Goal: Task Accomplishment & Management: Use online tool/utility

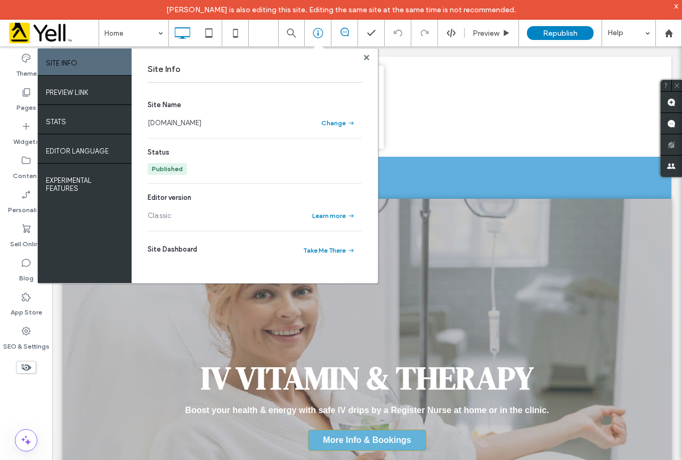
click at [188, 124] on link "www.nurseagnes.co.uk" at bounding box center [175, 123] width 54 height 11
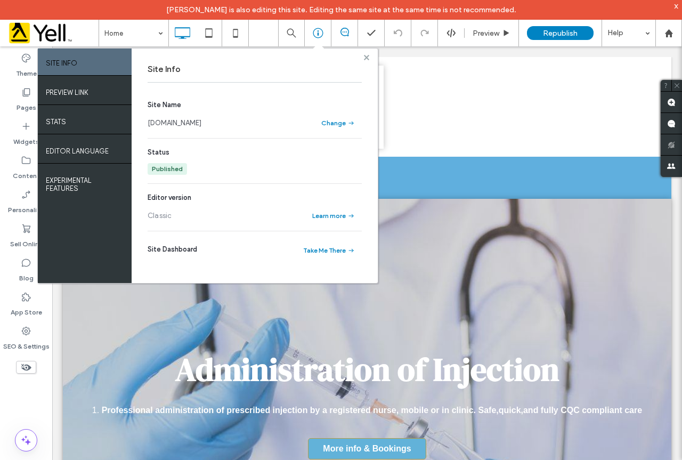
click at [366, 58] on use at bounding box center [366, 56] width 5 height 5
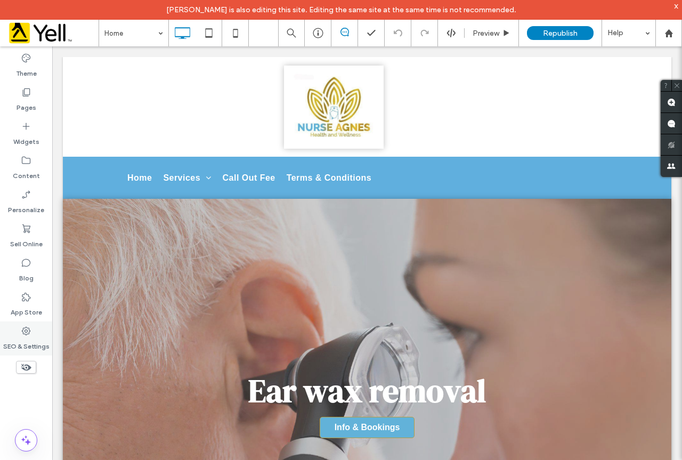
click at [26, 334] on use at bounding box center [26, 331] width 9 height 9
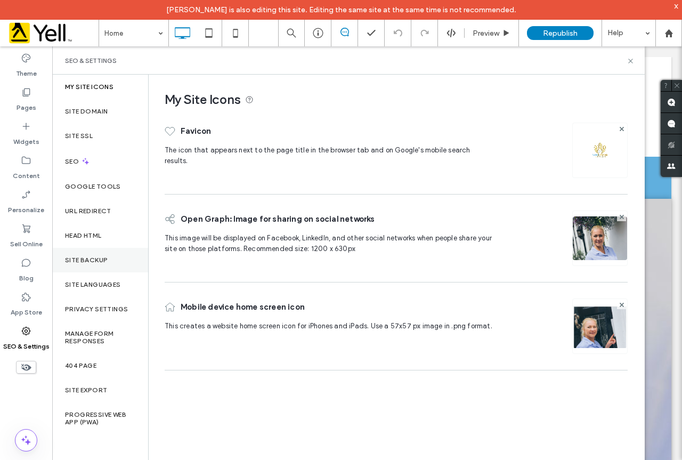
click at [86, 261] on label "Site Backup" at bounding box center [86, 259] width 43 height 7
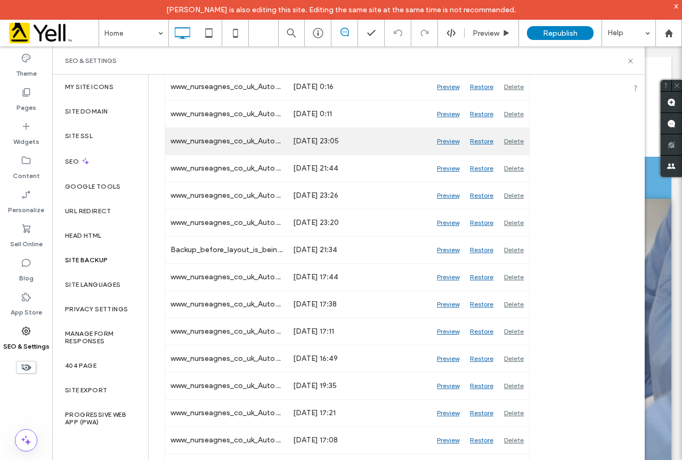
scroll to position [107, 0]
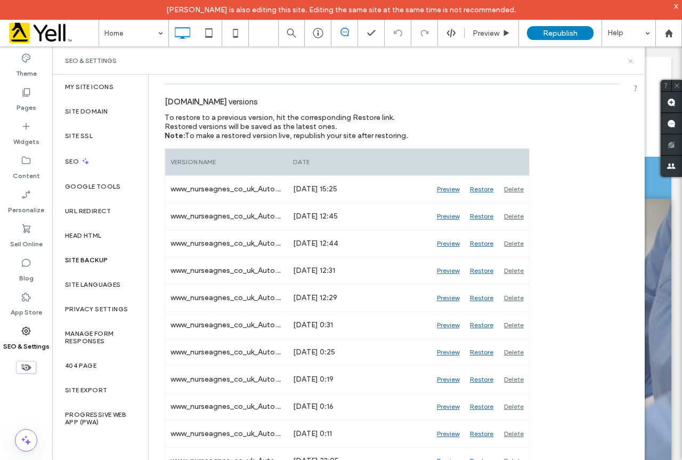
click at [632, 62] on icon at bounding box center [631, 61] width 8 height 8
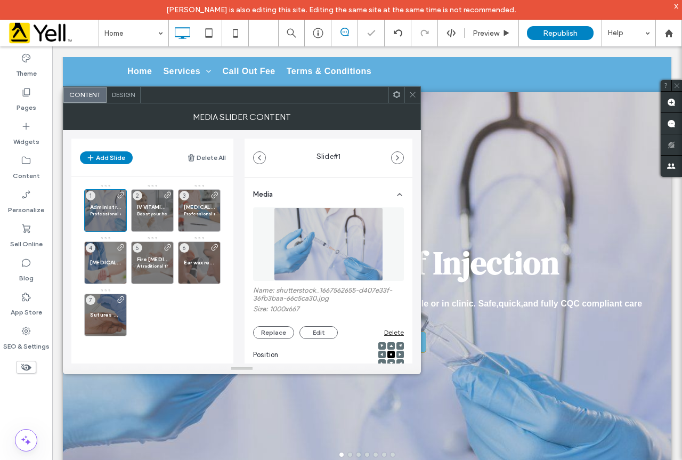
click at [414, 95] on use at bounding box center [412, 94] width 5 height 5
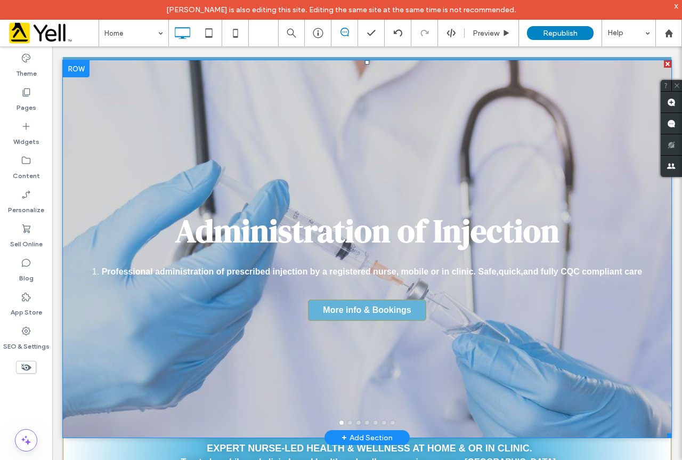
scroll to position [107, 0]
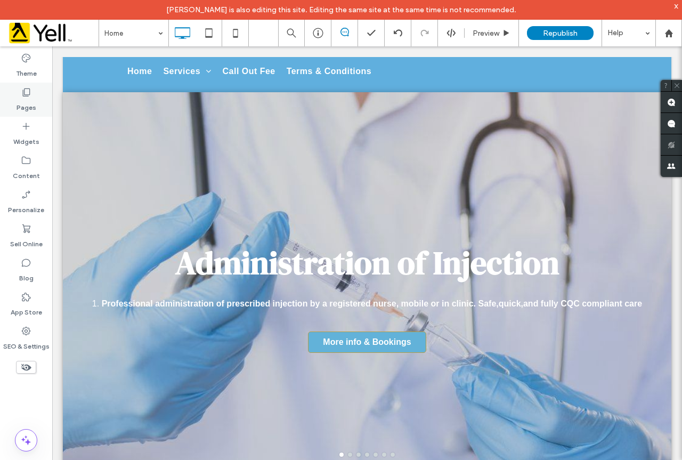
click at [30, 108] on label "Pages" at bounding box center [27, 105] width 20 height 15
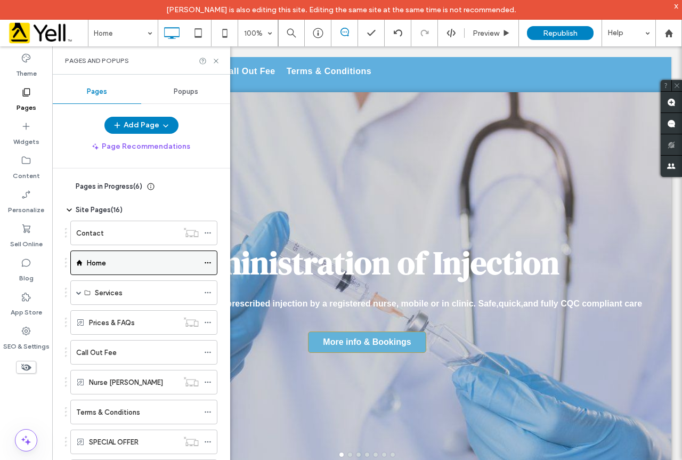
click at [206, 263] on use at bounding box center [208, 263] width 6 height 2
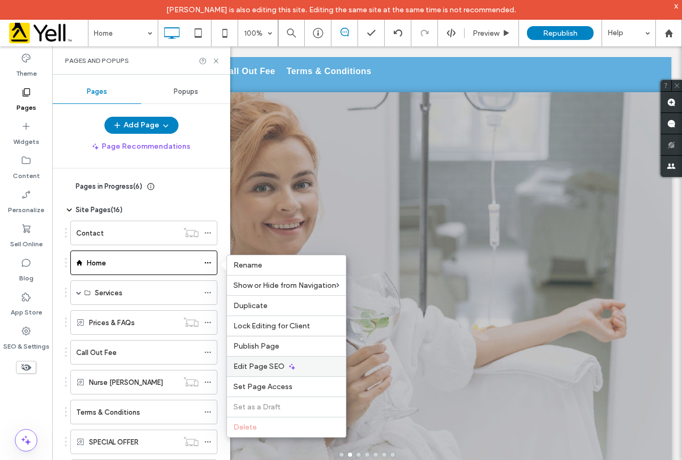
click at [276, 368] on span "Edit Page SEO" at bounding box center [259, 366] width 51 height 9
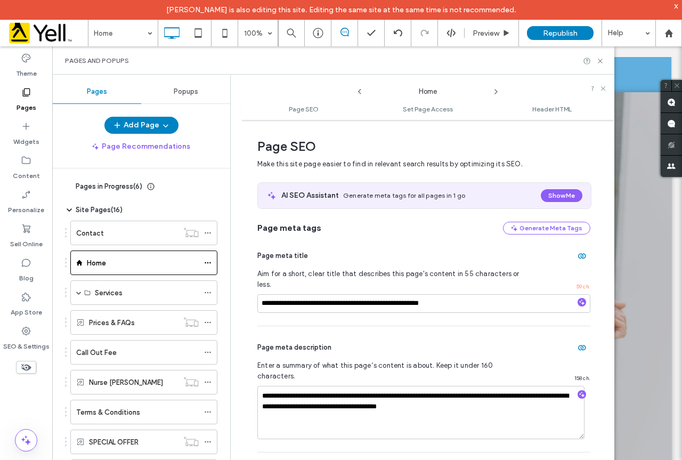
scroll to position [5, 0]
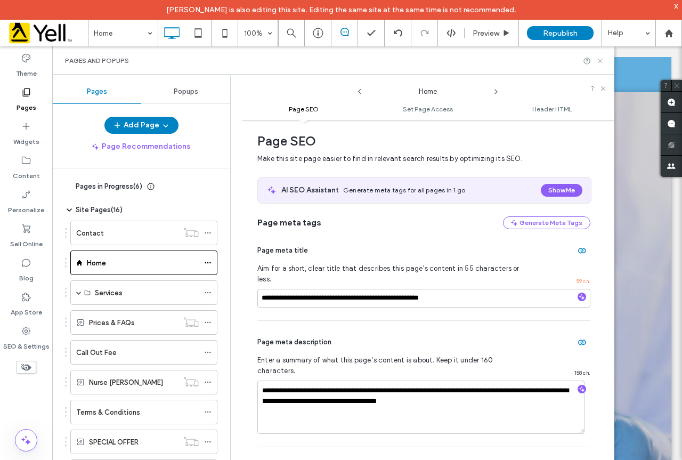
click at [599, 60] on use at bounding box center [600, 61] width 4 height 4
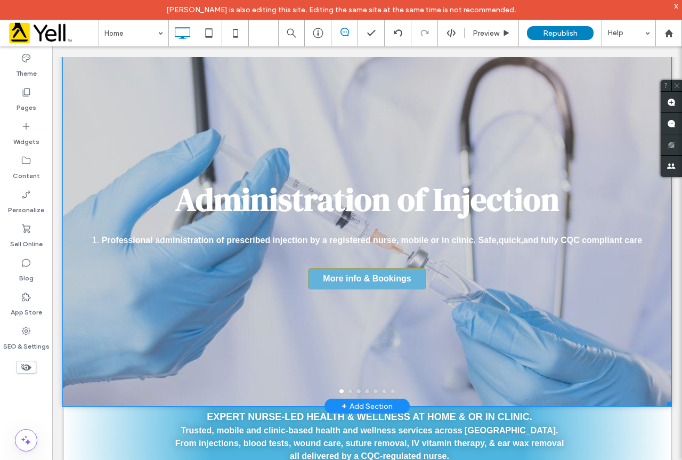
scroll to position [213, 0]
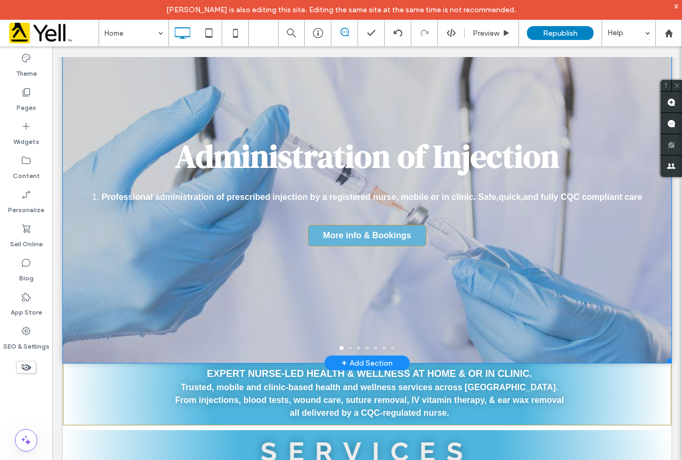
click at [307, 163] on h3 "Administration of Injection" at bounding box center [367, 156] width 384 height 44
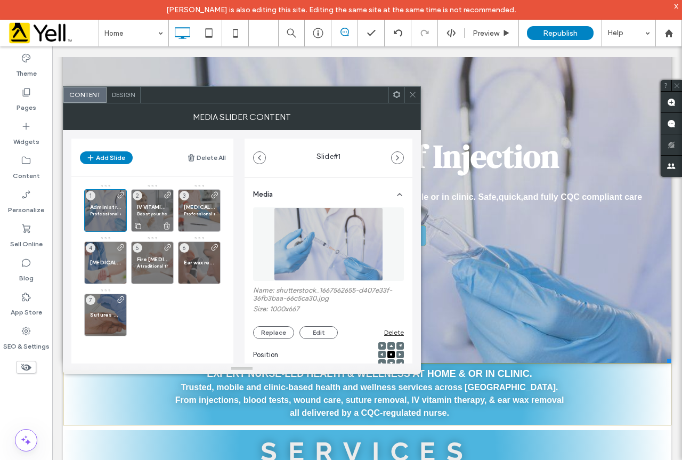
click at [152, 208] on span "IV VITAMIN & THERAPY" at bounding box center [152, 207] width 31 height 7
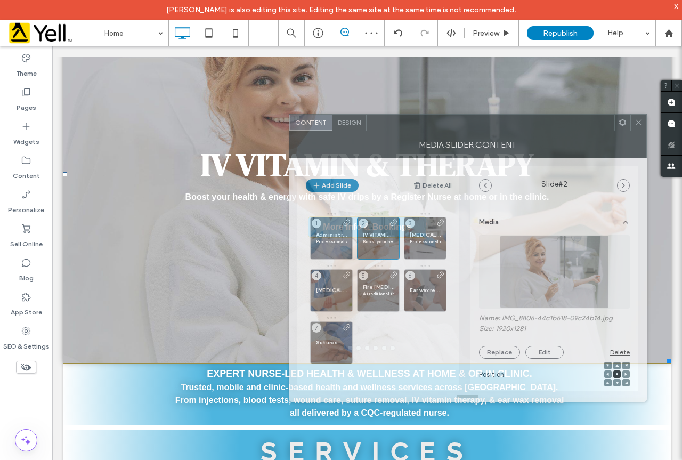
drag, startPoint x: 249, startPoint y: 100, endPoint x: 475, endPoint y: 125, distance: 227.5
click at [475, 125] on div at bounding box center [491, 123] width 248 height 16
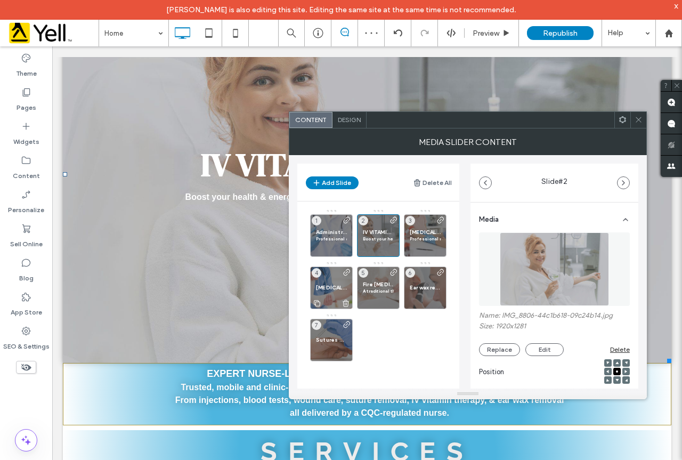
click at [338, 278] on div "[MEDICAL_DATA] 4" at bounding box center [331, 288] width 43 height 43
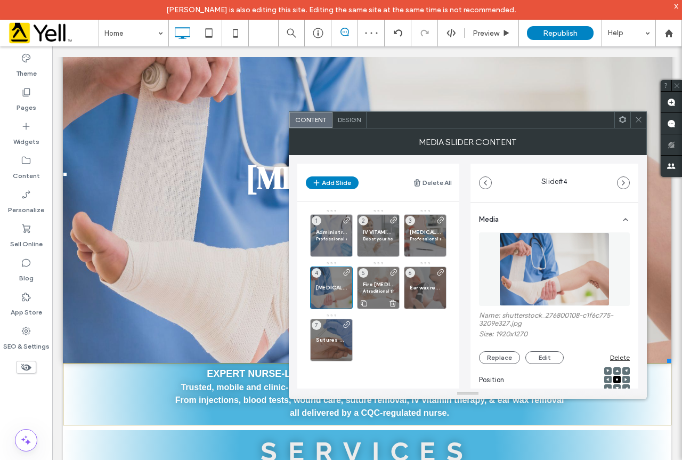
click at [372, 285] on span "Fire [MEDICAL_DATA]" at bounding box center [378, 284] width 31 height 7
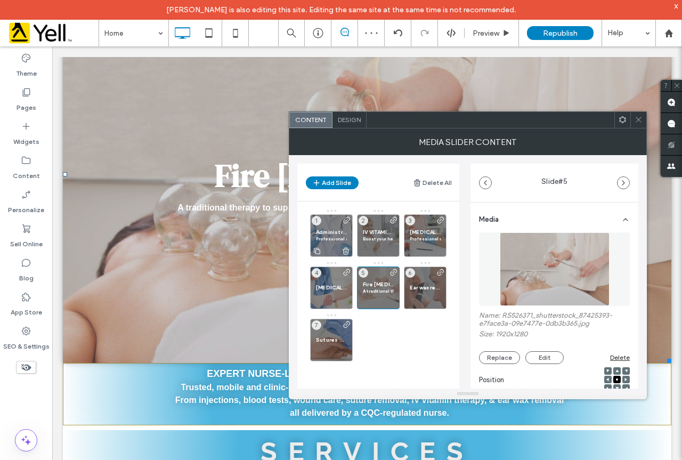
click at [331, 233] on span "Administration of Injection" at bounding box center [331, 232] width 31 height 7
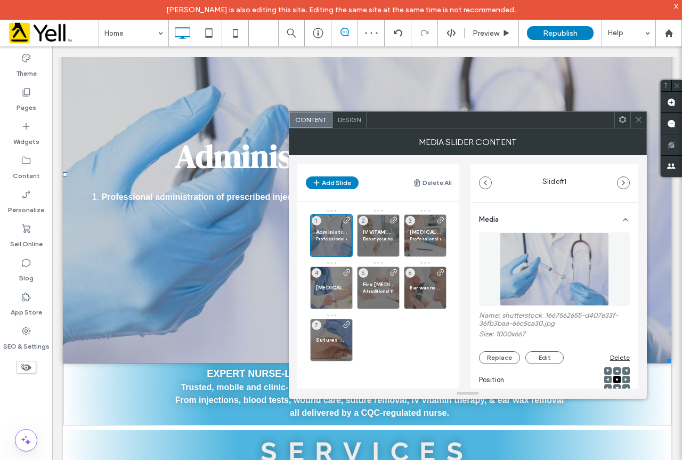
click at [639, 120] on use at bounding box center [638, 119] width 5 height 5
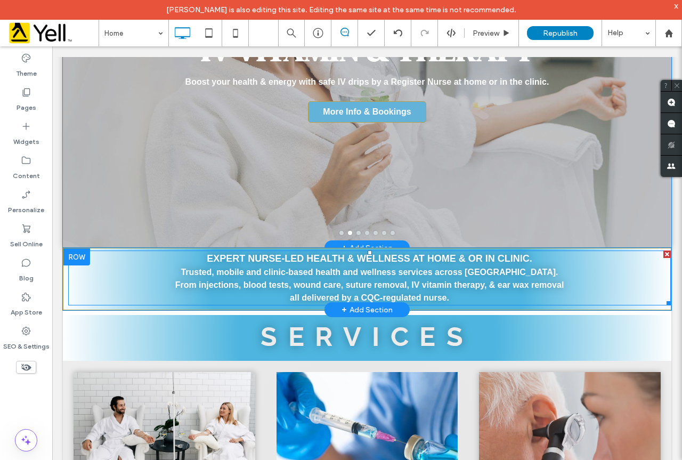
scroll to position [427, 0]
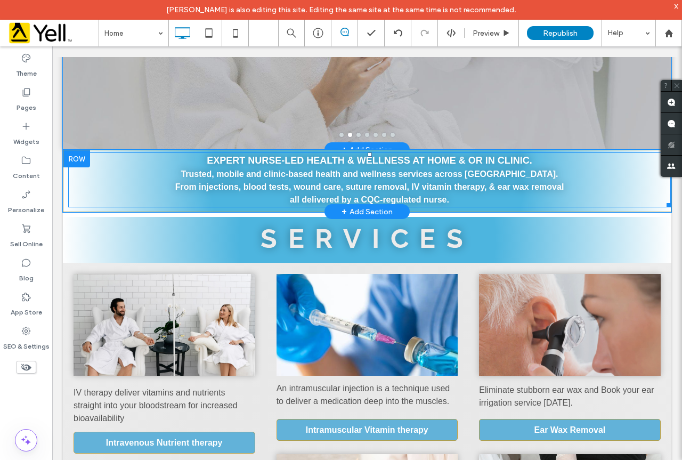
click at [310, 170] on strong "rusted, mobile and clinic-based health and wellness services across [GEOGRAPHIC…" at bounding box center [372, 174] width 373 height 9
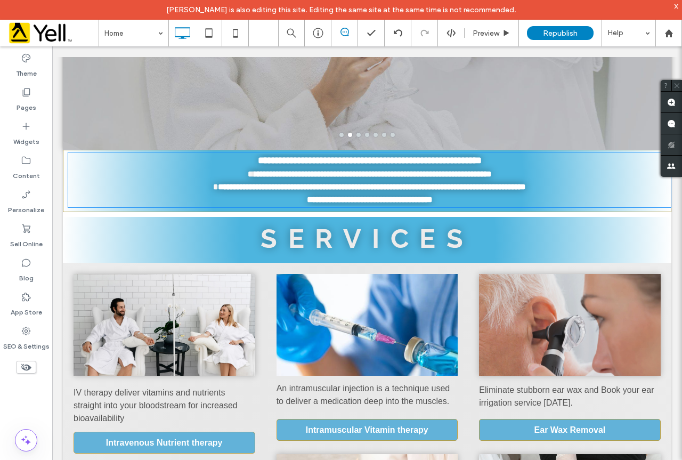
type input "*****"
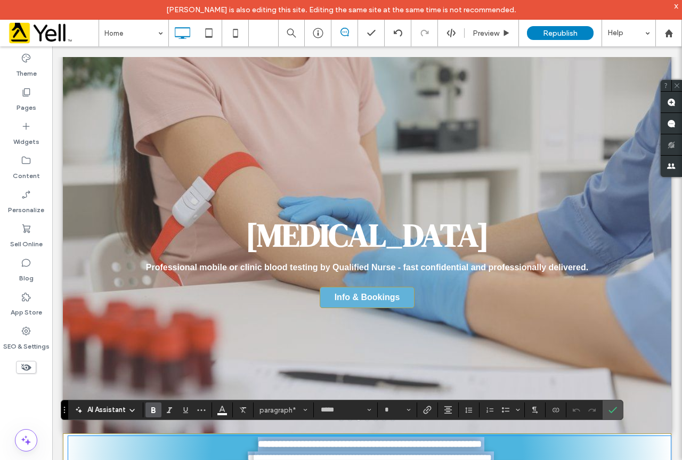
scroll to position [160, 0]
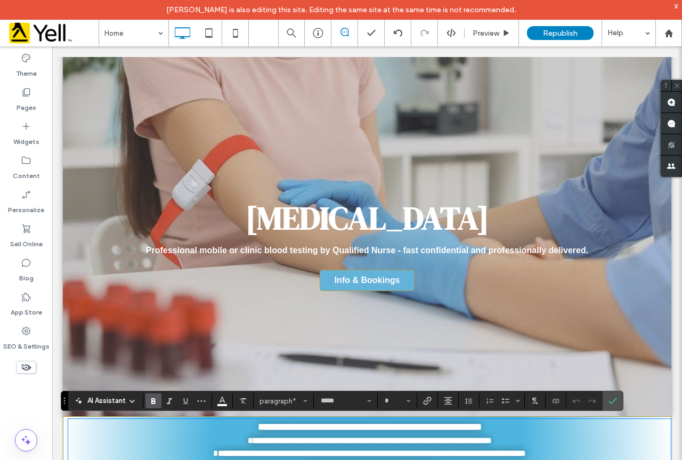
click at [298, 216] on h3 "[MEDICAL_DATA]" at bounding box center [368, 218] width 244 height 44
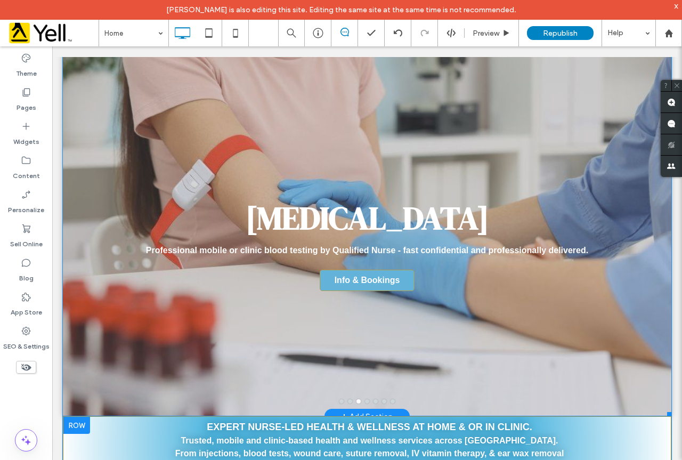
click at [299, 226] on h3 "[MEDICAL_DATA]" at bounding box center [368, 218] width 244 height 44
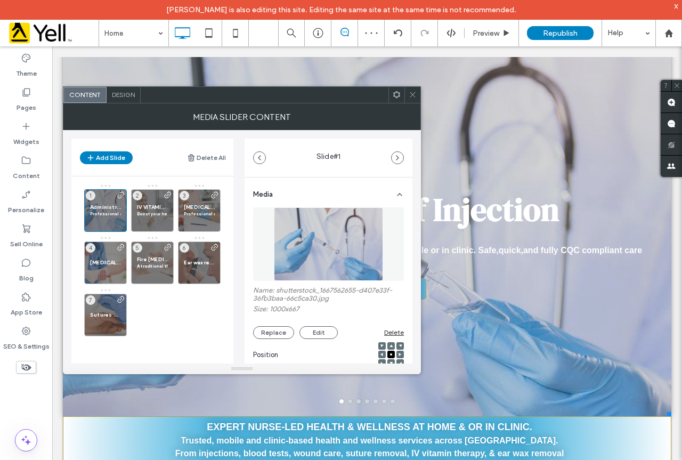
click at [411, 94] on icon at bounding box center [413, 95] width 8 height 8
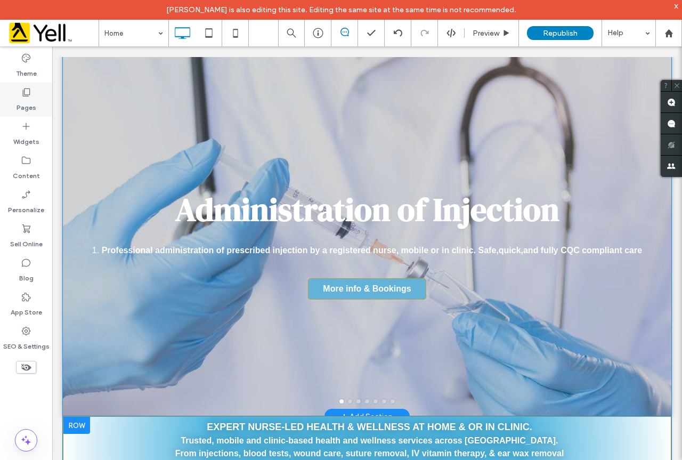
click at [25, 101] on label "Pages" at bounding box center [27, 105] width 20 height 15
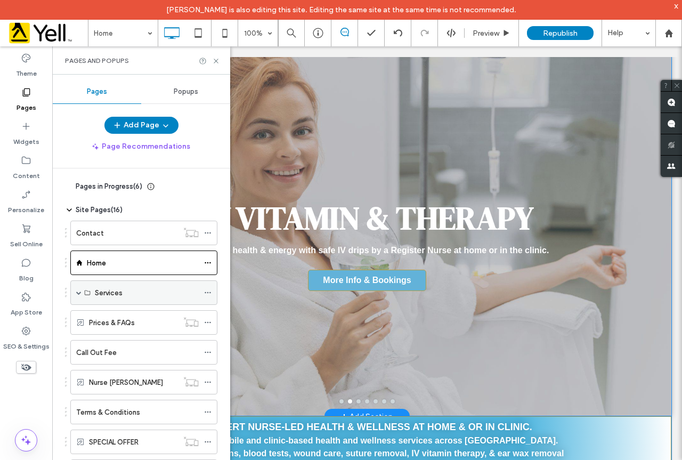
click at [209, 290] on icon at bounding box center [207, 292] width 7 height 7
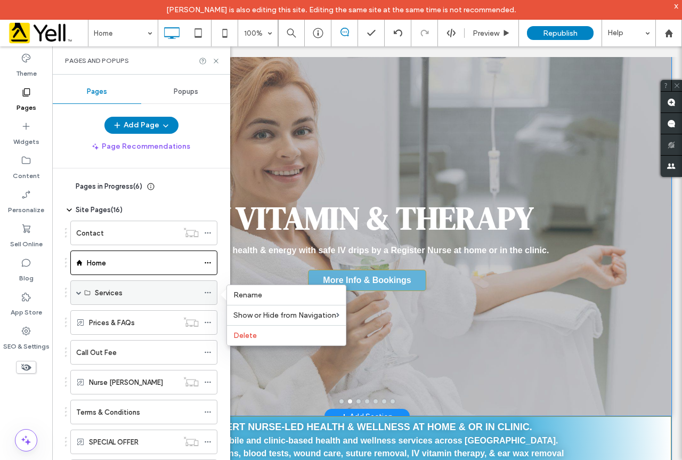
click at [78, 294] on span at bounding box center [78, 292] width 5 height 5
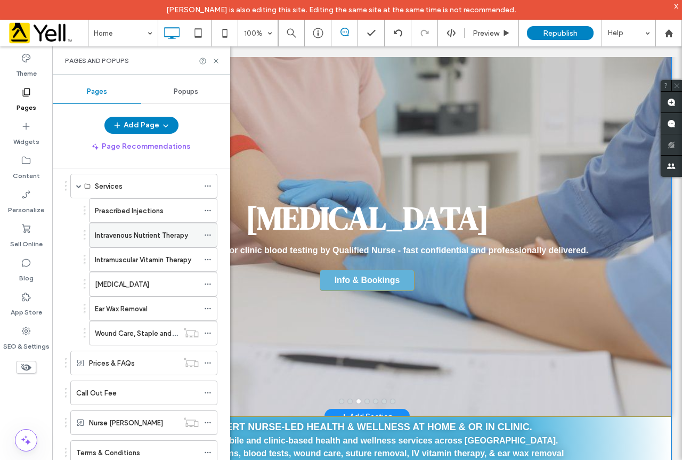
scroll to position [53, 0]
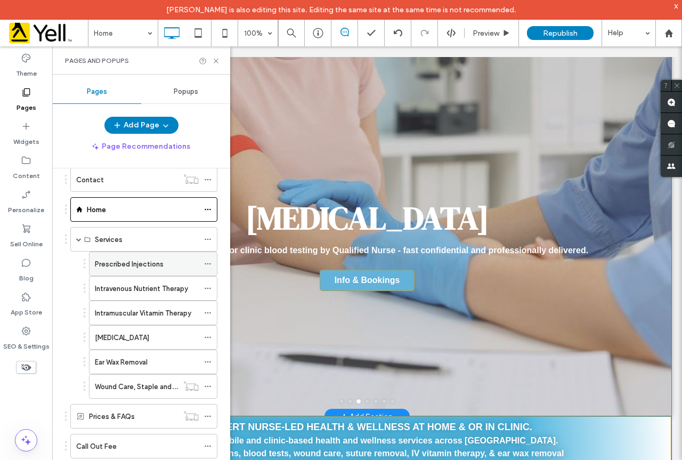
click at [206, 263] on icon at bounding box center [207, 263] width 7 height 7
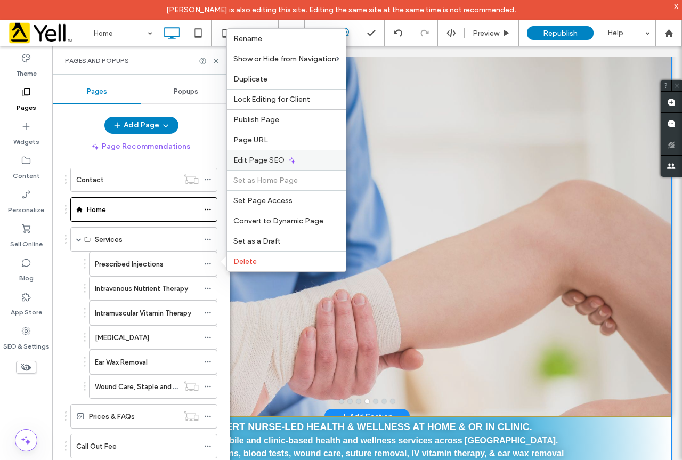
click at [261, 160] on span "Edit Page SEO" at bounding box center [259, 160] width 51 height 9
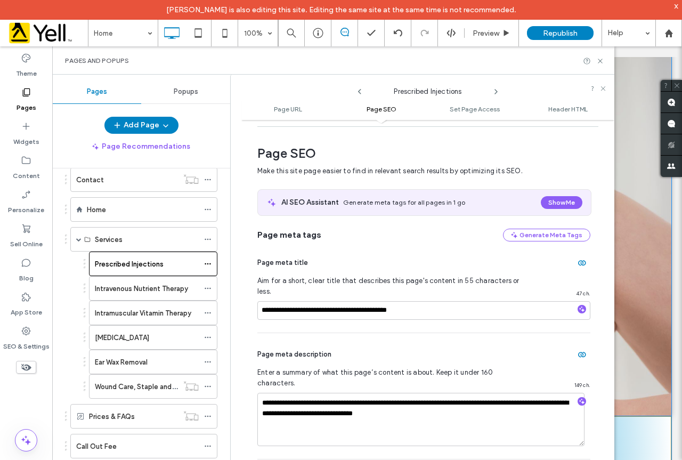
scroll to position [146, 0]
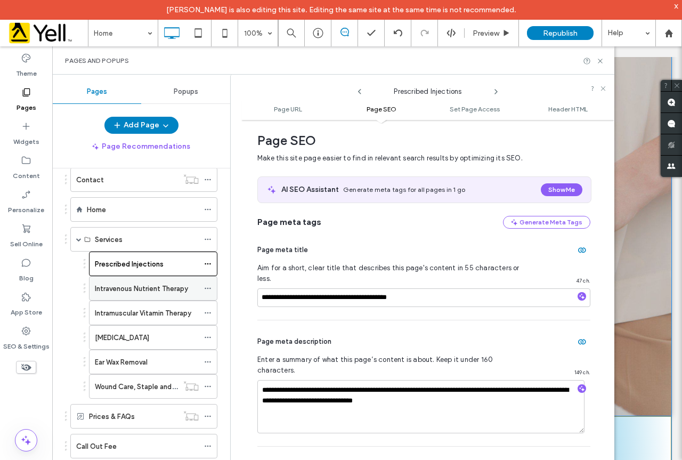
click at [209, 286] on icon at bounding box center [207, 288] width 7 height 7
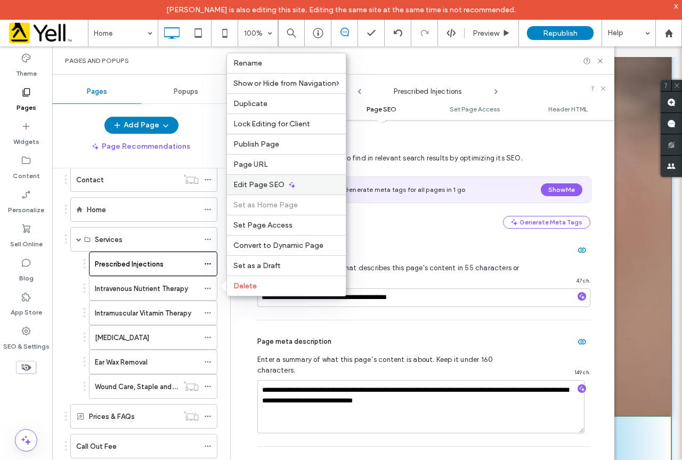
click at [262, 188] on span "Edit Page SEO" at bounding box center [259, 184] width 51 height 9
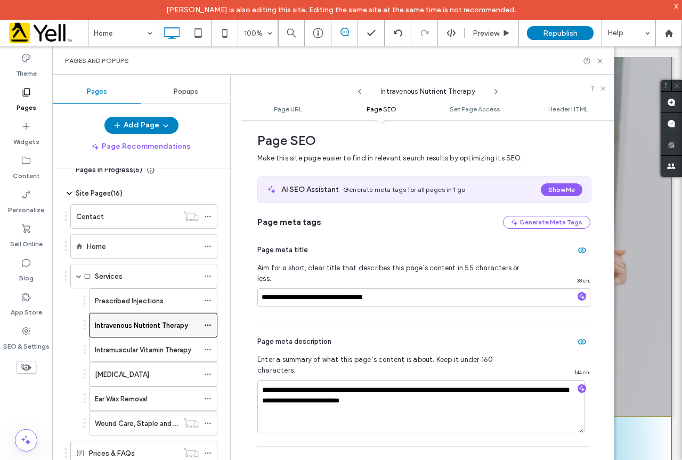
scroll to position [0, 0]
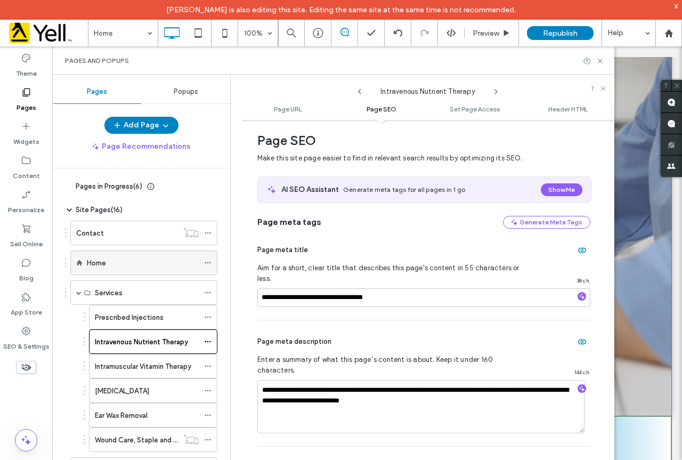
click at [205, 263] on icon at bounding box center [207, 262] width 7 height 7
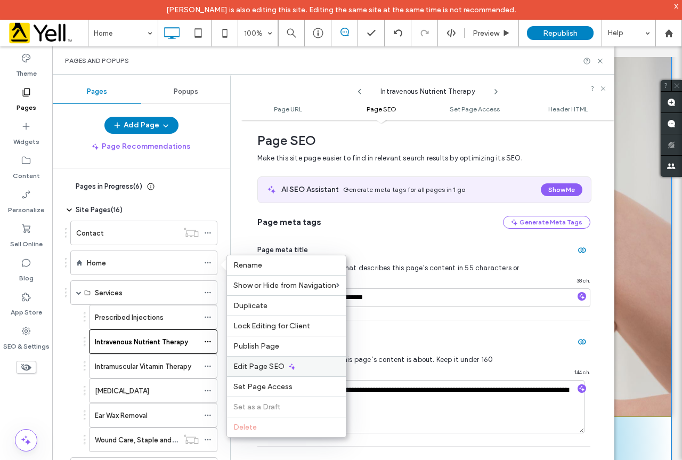
click at [265, 367] on span "Edit Page SEO" at bounding box center [259, 366] width 51 height 9
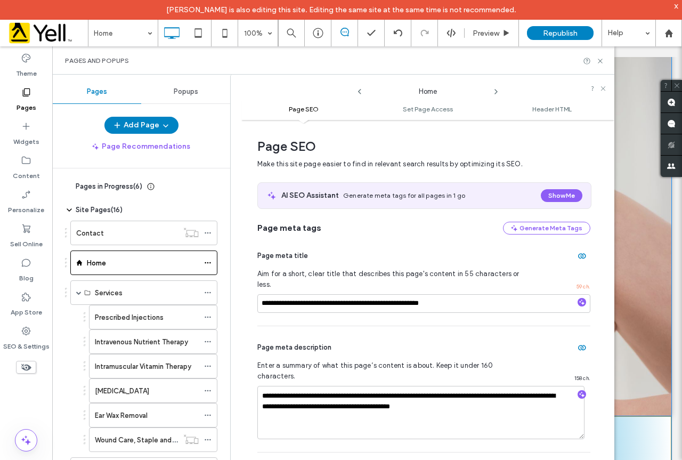
scroll to position [5, 0]
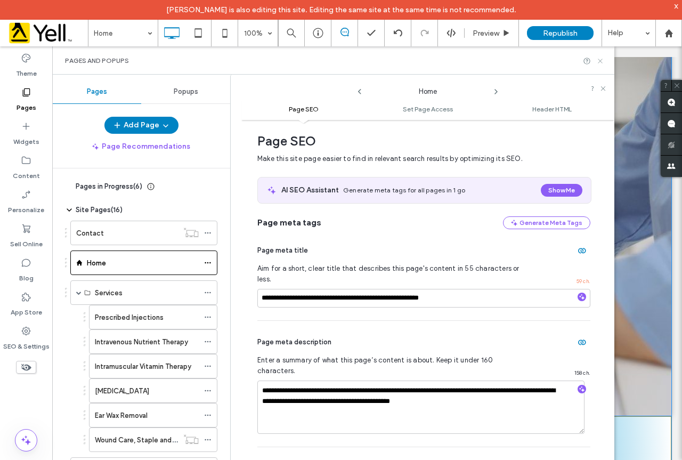
click at [603, 61] on icon at bounding box center [601, 61] width 8 height 8
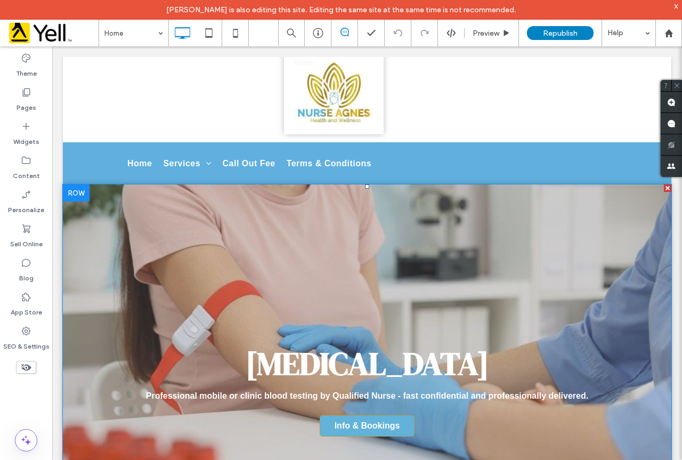
scroll to position [0, 0]
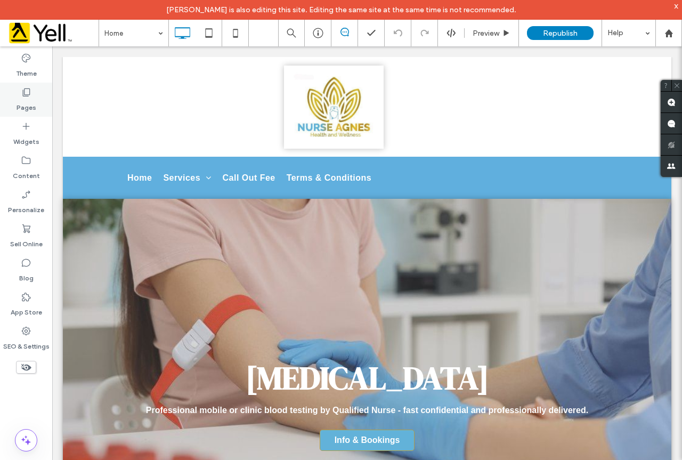
click at [27, 106] on label "Pages" at bounding box center [27, 105] width 20 height 15
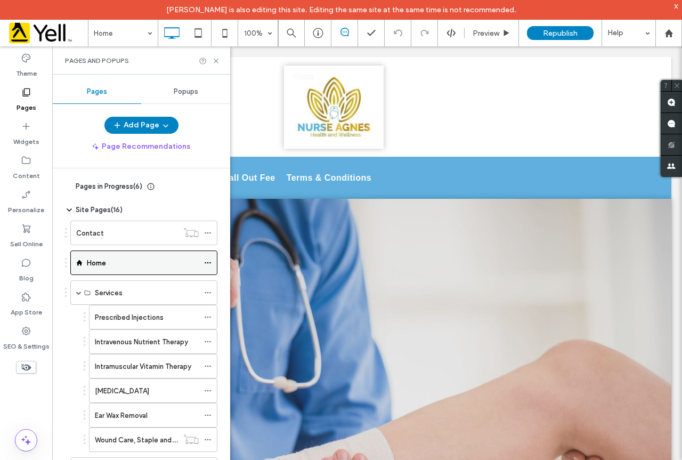
click at [205, 263] on use at bounding box center [208, 263] width 6 height 2
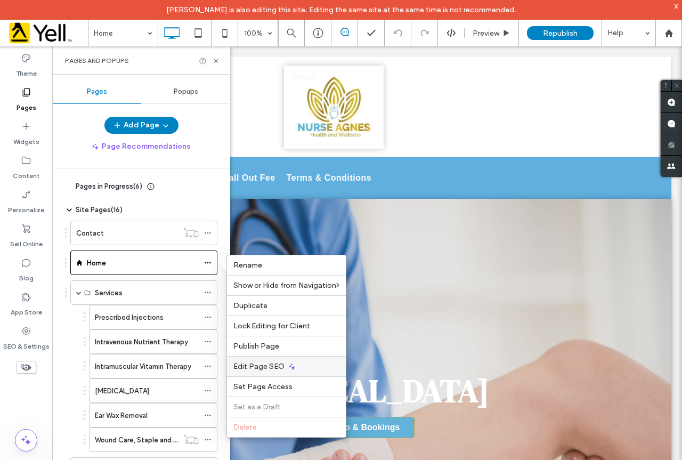
click at [266, 368] on span "Edit Page SEO" at bounding box center [259, 366] width 51 height 9
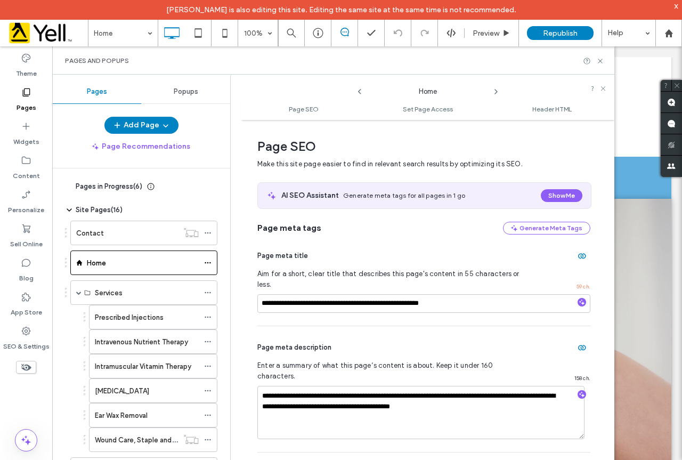
scroll to position [5, 0]
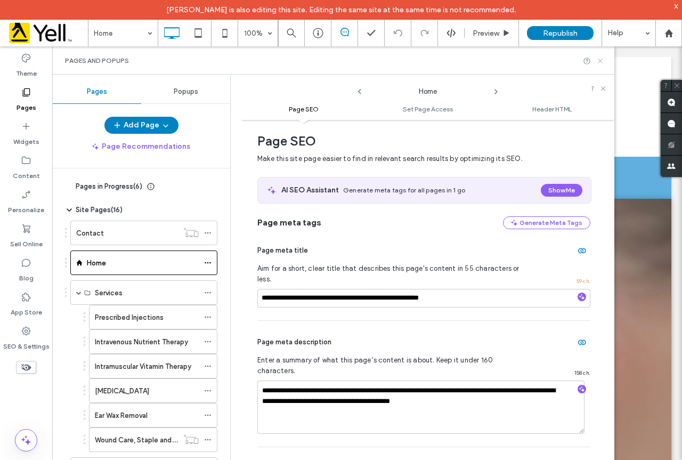
click at [600, 62] on icon at bounding box center [601, 61] width 8 height 8
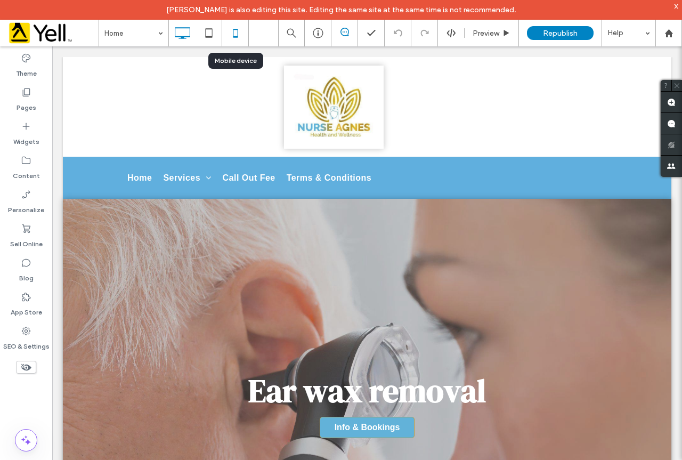
click at [230, 38] on icon at bounding box center [235, 32] width 21 height 21
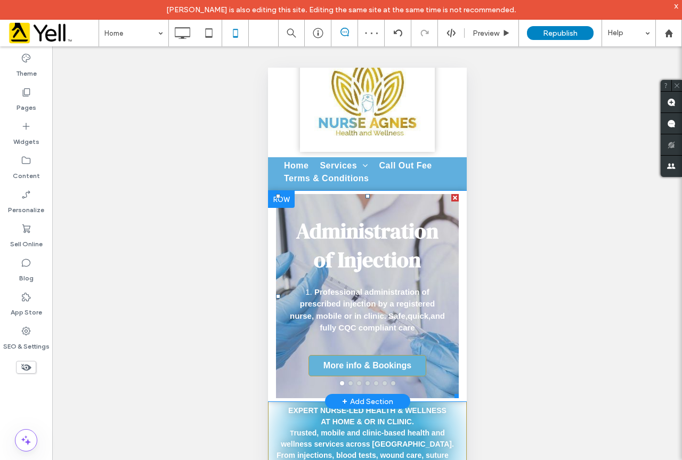
scroll to position [53, 0]
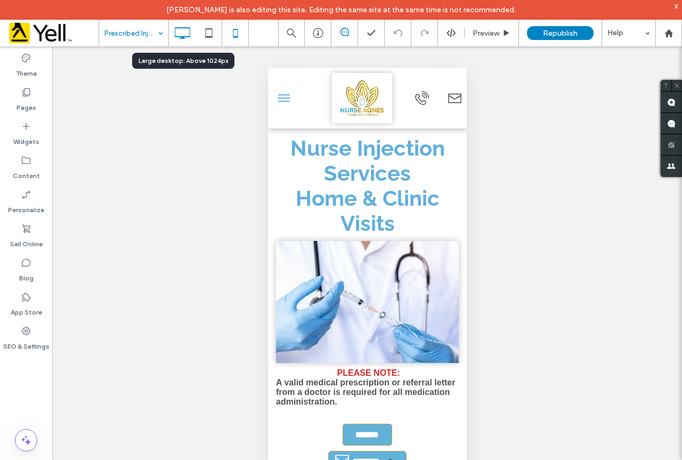
click at [184, 36] on icon at bounding box center [182, 32] width 21 height 21
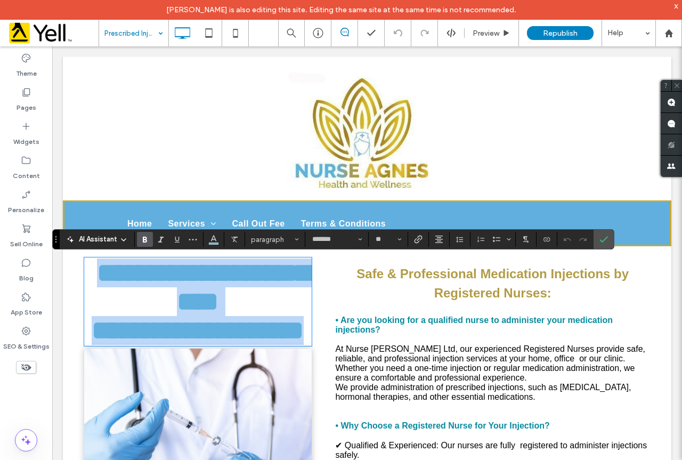
click at [247, 345] on h1 "**********" at bounding box center [198, 330] width 228 height 29
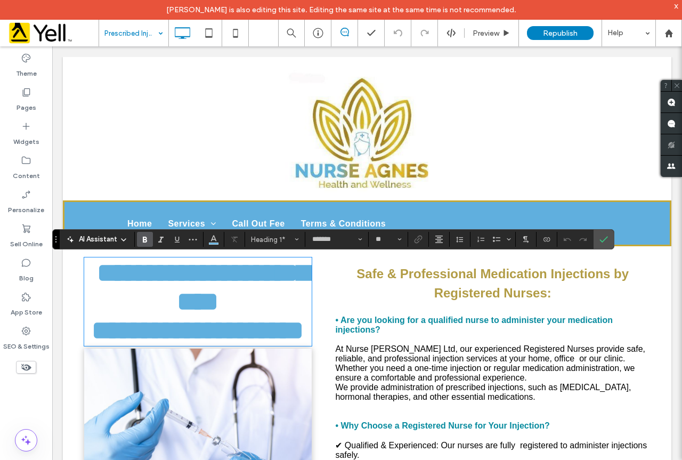
click at [343, 296] on p "Safe & Professional Medication Injections by Registered Nurses:" at bounding box center [492, 283] width 315 height 38
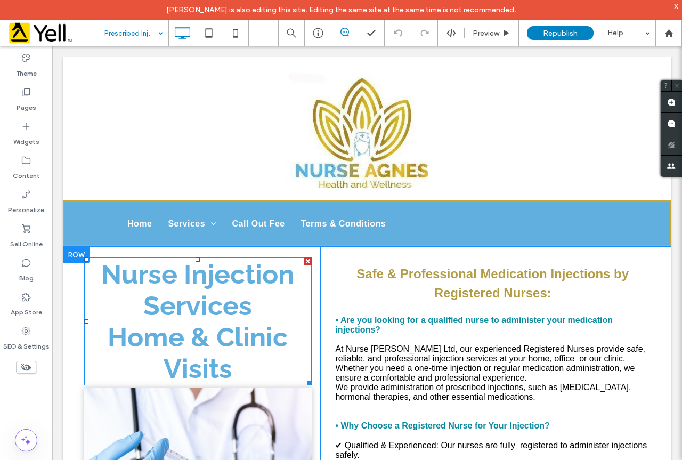
click at [219, 300] on span "Nurse Injection Services" at bounding box center [197, 290] width 193 height 63
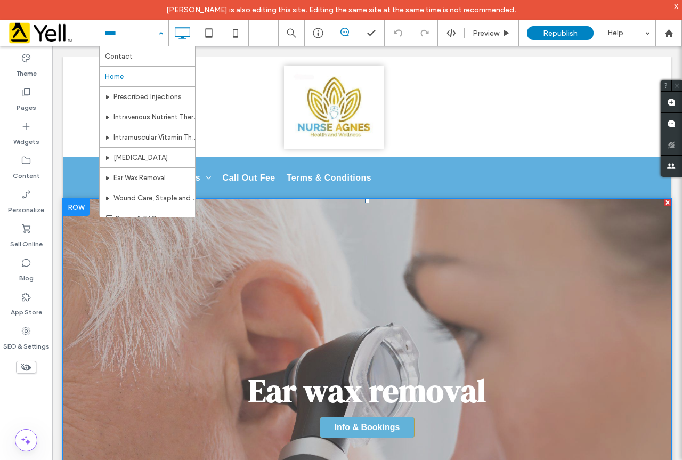
click at [260, 259] on div "Ear wax removal Info & Bookings Info & Bookings" at bounding box center [367, 394] width 609 height 327
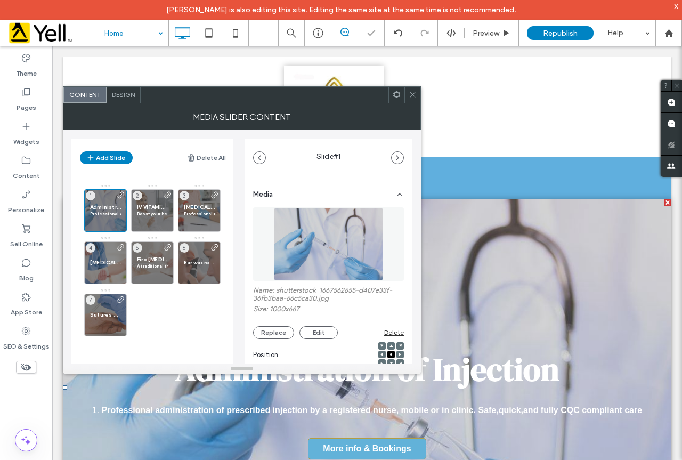
click at [412, 100] on span at bounding box center [413, 95] width 8 height 16
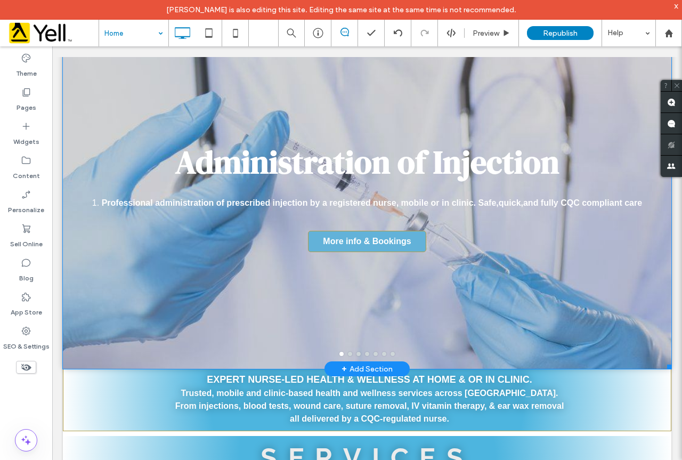
scroll to position [160, 0]
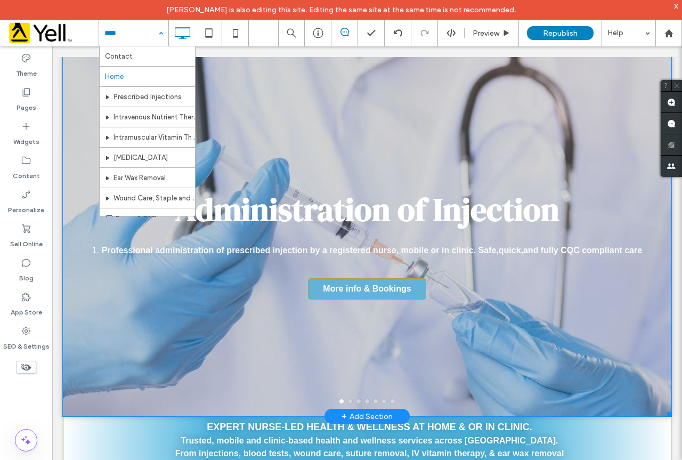
click at [264, 329] on div "Administration of Injection Professional administration of prescribed injection…" at bounding box center [367, 234] width 609 height 327
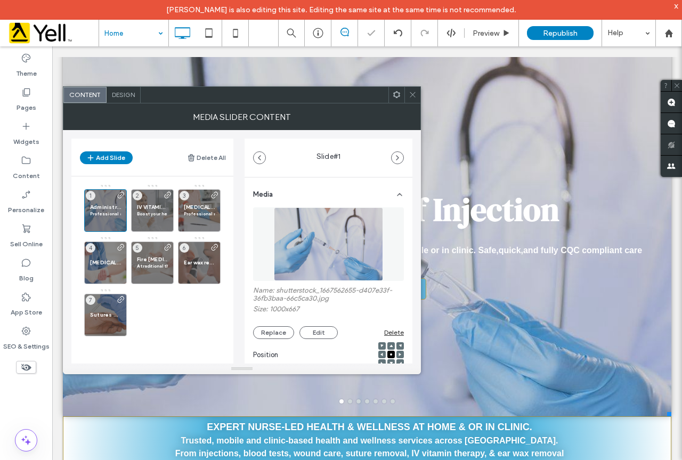
drag, startPoint x: 415, startPoint y: 98, endPoint x: 272, endPoint y: 35, distance: 155.9
click at [415, 98] on icon at bounding box center [413, 95] width 8 height 8
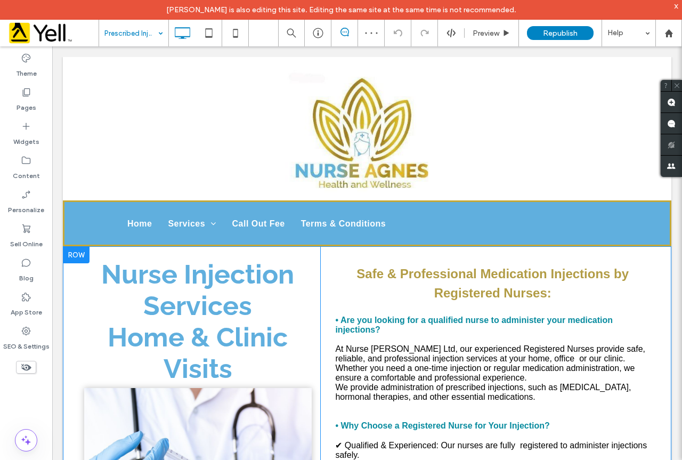
scroll to position [107, 0]
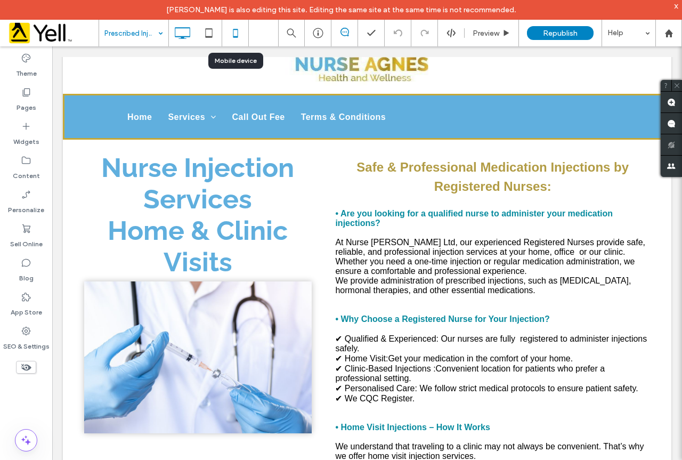
click at [232, 28] on icon at bounding box center [235, 32] width 21 height 21
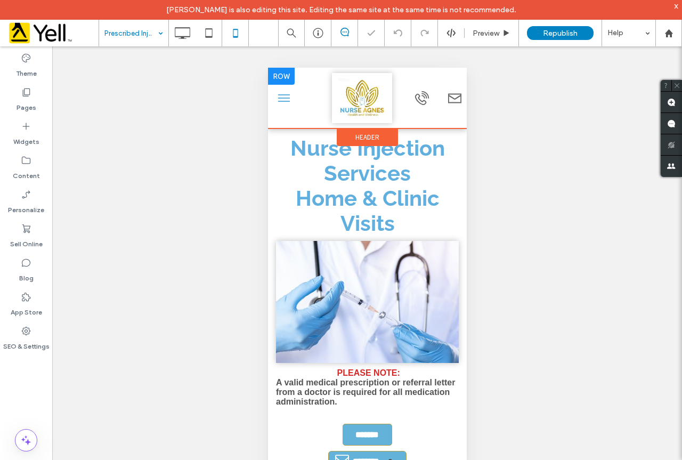
scroll to position [0, 0]
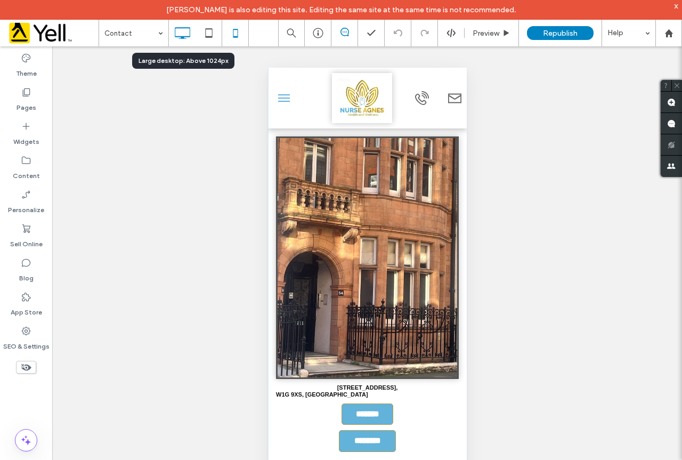
click at [183, 33] on icon at bounding box center [182, 32] width 21 height 21
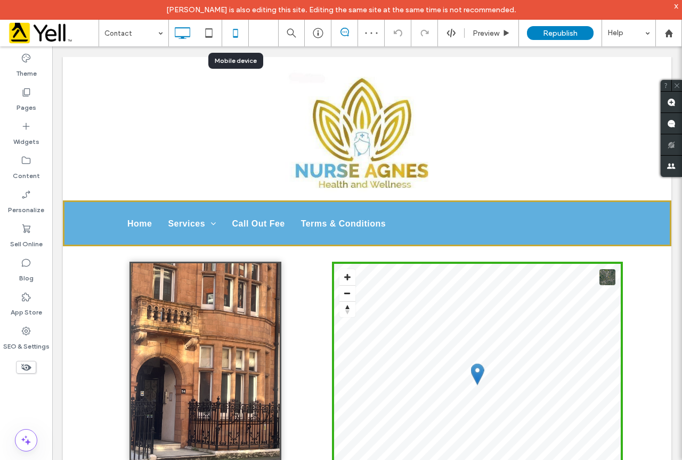
click at [242, 35] on icon at bounding box center [235, 32] width 21 height 21
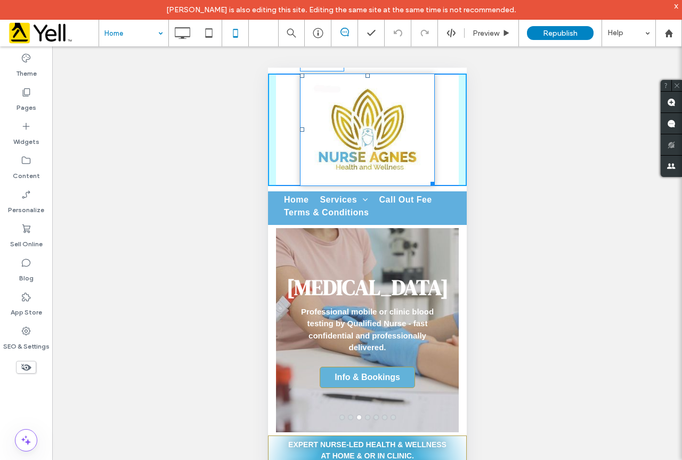
drag, startPoint x: 430, startPoint y: 182, endPoint x: 400, endPoint y: 151, distance: 43.0
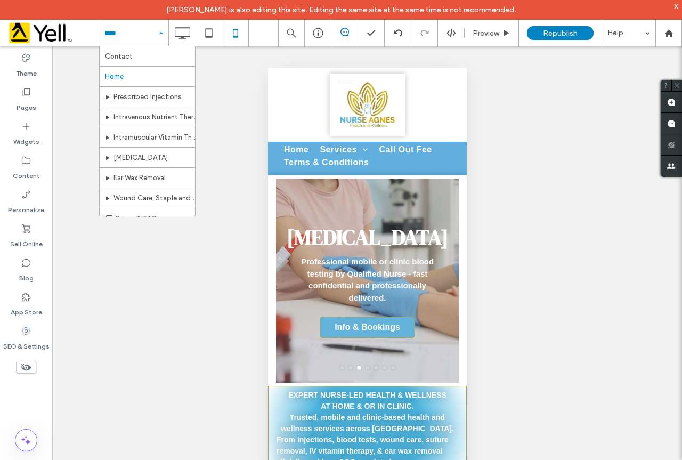
click at [157, 35] on div "Contact Home Prescribed Injections Intravenous Nutrient Therapy Intramuscular V…" at bounding box center [133, 33] width 69 height 27
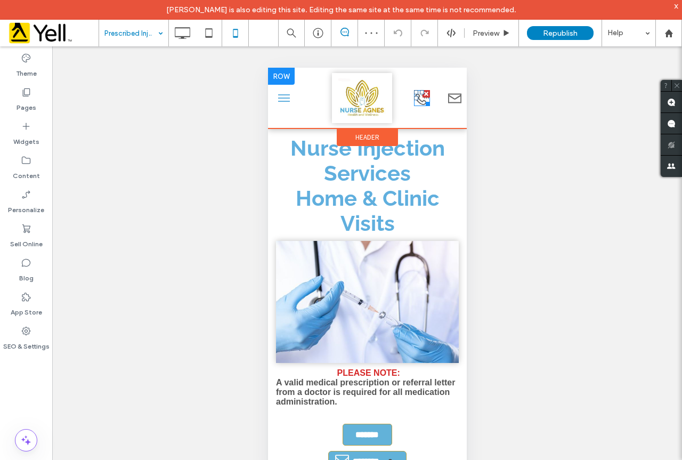
drag, startPoint x: 411, startPoint y: 97, endPoint x: 674, endPoint y: 164, distance: 272.5
click at [414, 97] on div at bounding box center [416, 98] width 4 height 4
click at [157, 37] on div "Prescribed Injections" at bounding box center [133, 33] width 69 height 27
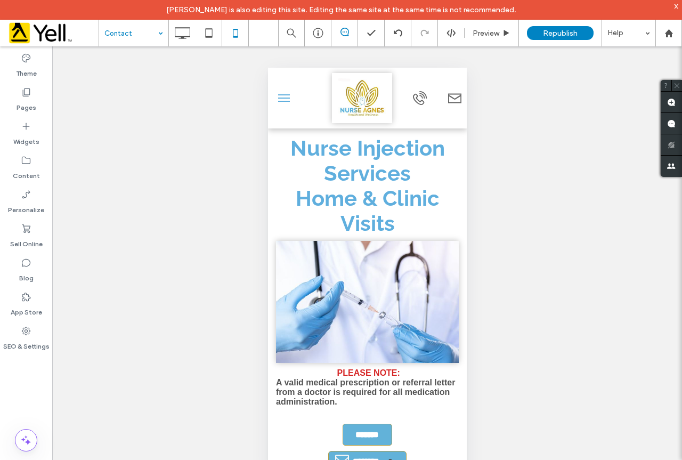
click at [123, 45] on div "Contact Preview Republish Help Site Comments Team & Clients Automate new commen…" at bounding box center [341, 230] width 682 height 460
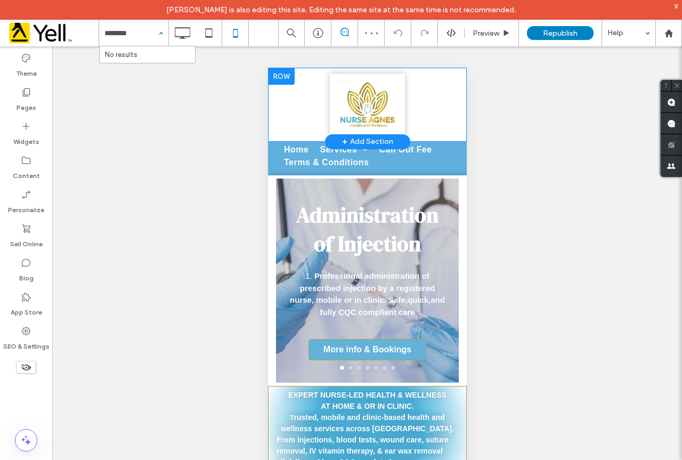
type input "********"
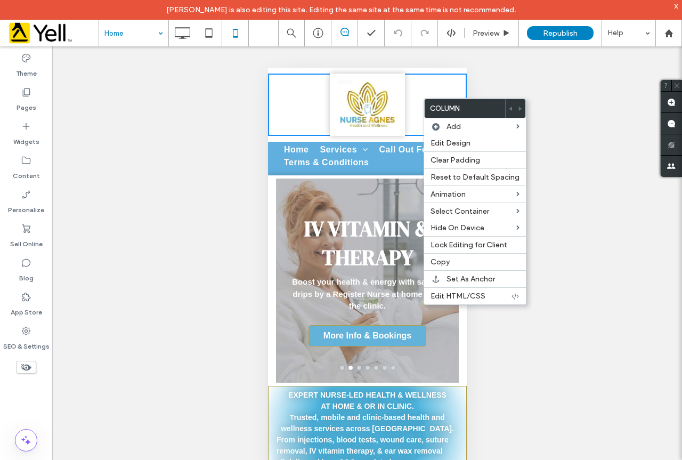
click at [413, 112] on div "Click To Paste" at bounding box center [367, 105] width 199 height 63
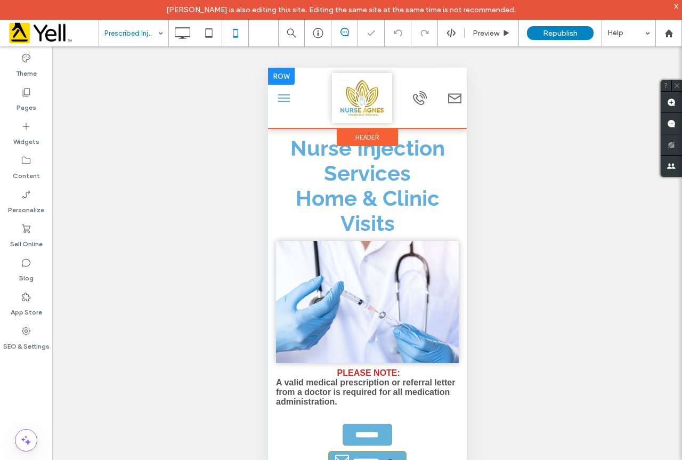
click at [282, 79] on div at bounding box center [281, 76] width 27 height 17
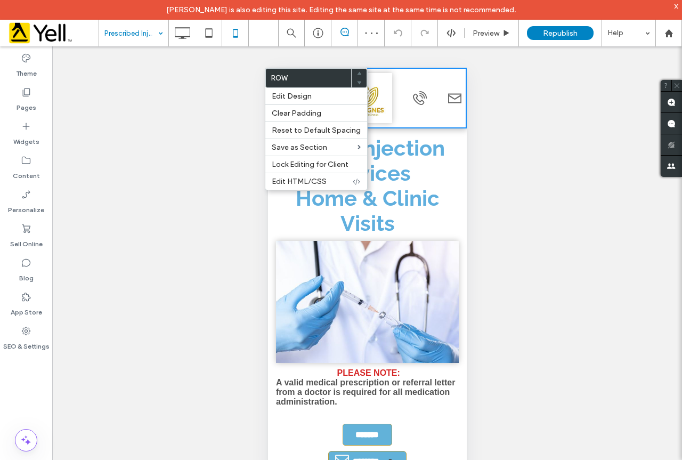
click at [379, 215] on span "Home & Clinic Visits ﻿" at bounding box center [367, 211] width 144 height 50
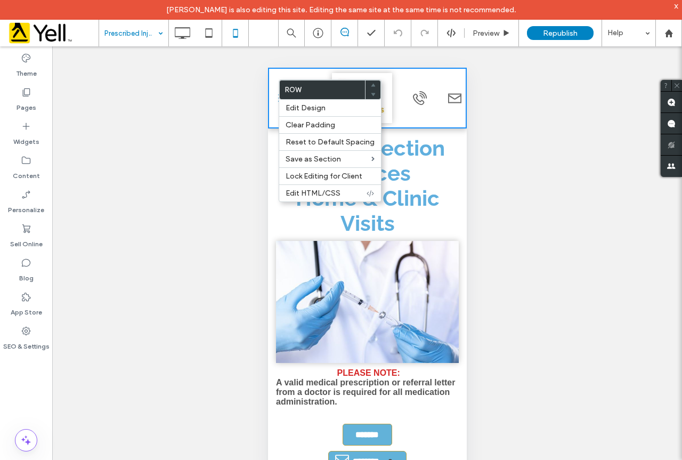
click at [421, 274] on img at bounding box center [367, 302] width 183 height 122
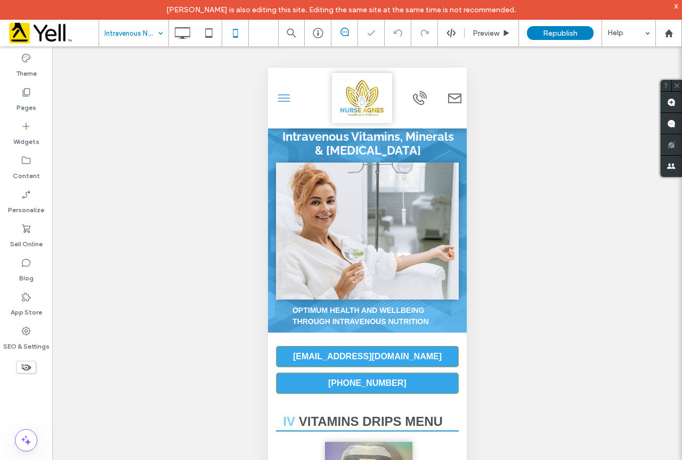
click at [133, 30] on input at bounding box center [131, 33] width 53 height 27
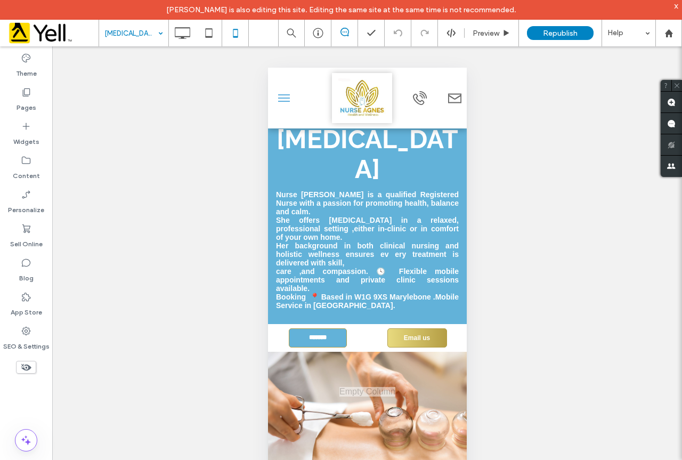
click at [139, 34] on input at bounding box center [131, 33] width 53 height 27
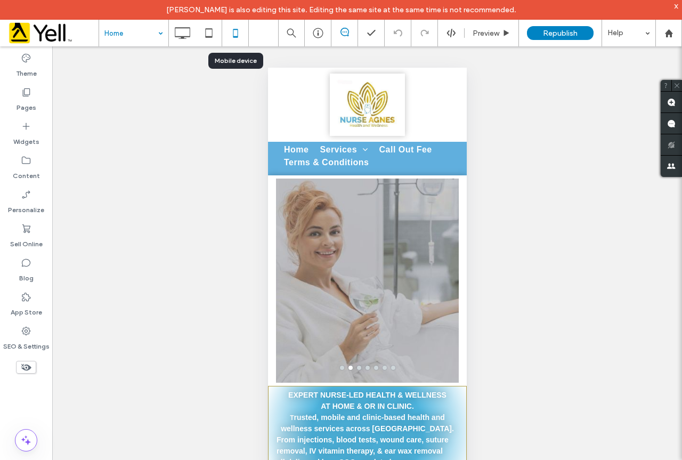
click at [236, 36] on icon at bounding box center [235, 32] width 21 height 21
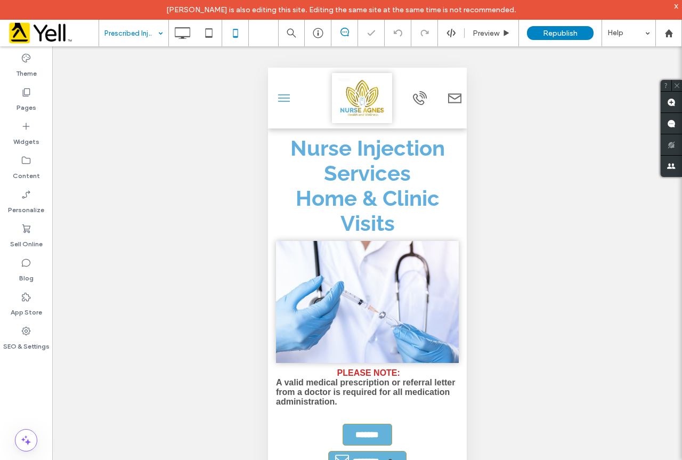
drag, startPoint x: 151, startPoint y: 28, endPoint x: 146, endPoint y: 33, distance: 7.6
click at [151, 27] on input at bounding box center [131, 33] width 53 height 27
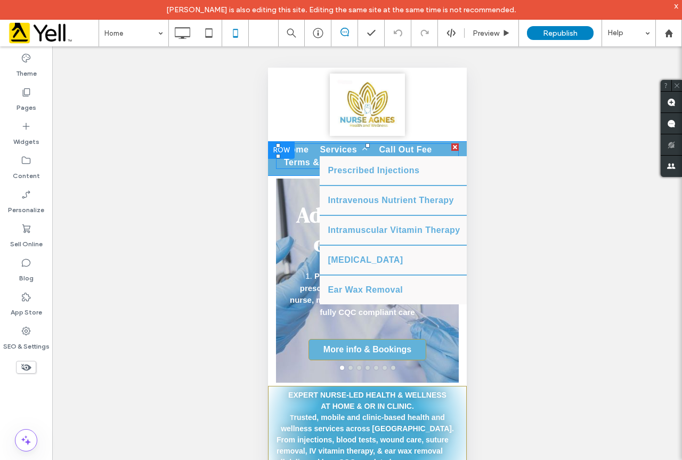
click at [314, 149] on link "Services" at bounding box center [340, 149] width 59 height 13
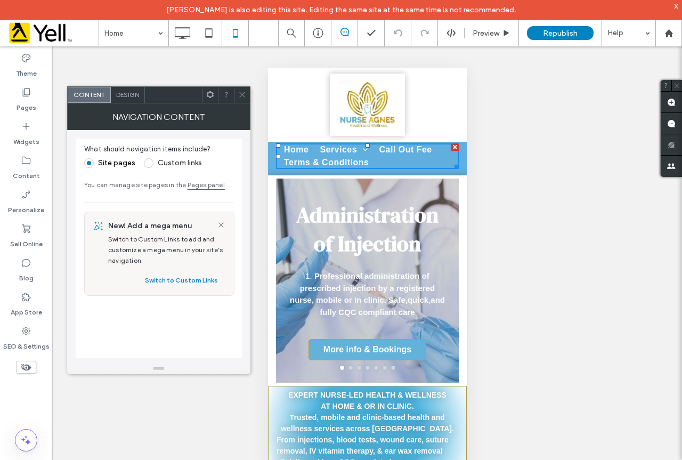
click at [136, 90] on div "Design" at bounding box center [128, 95] width 34 height 16
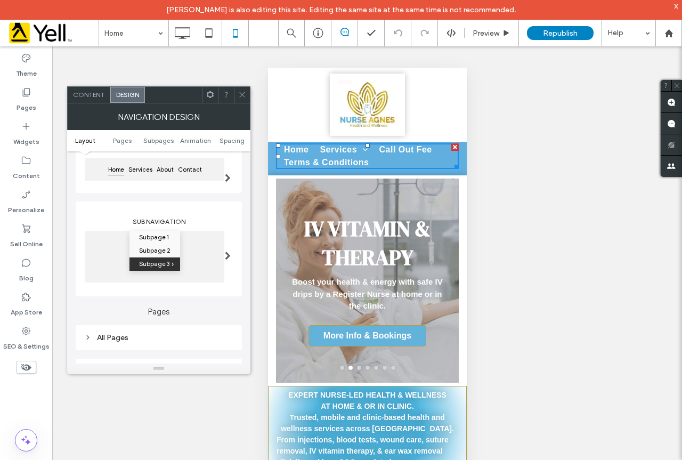
scroll to position [160, 0]
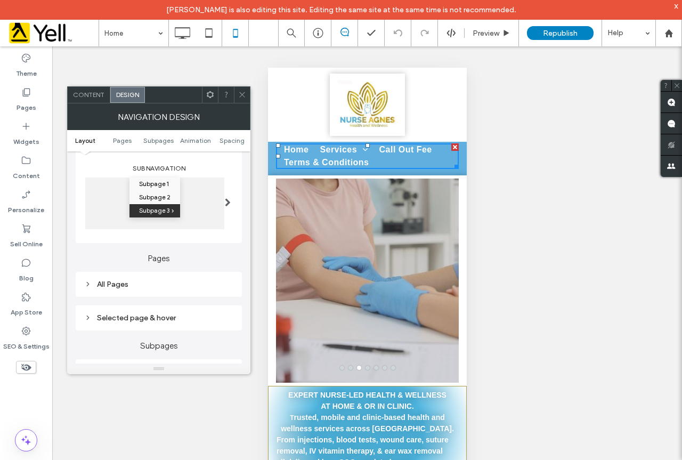
click at [91, 311] on div "Selected page & hover" at bounding box center [158, 318] width 149 height 14
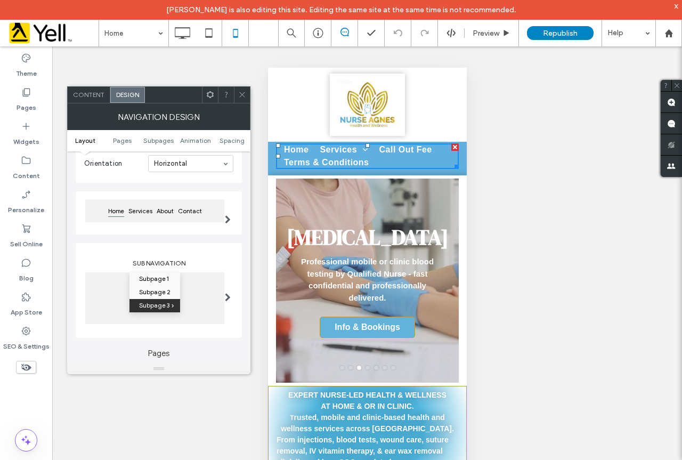
scroll to position [0, 0]
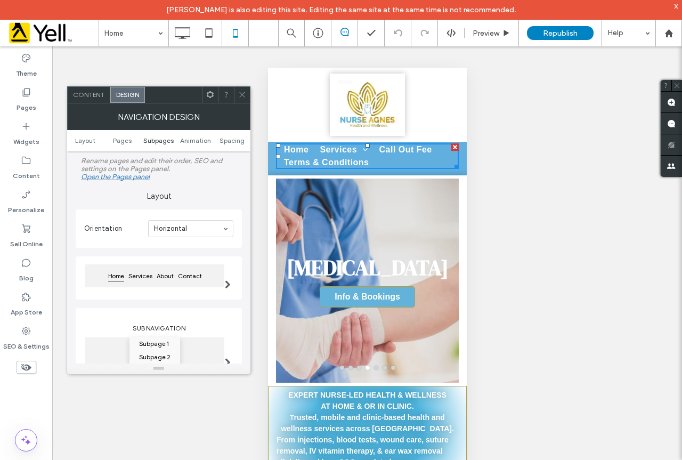
click at [152, 141] on span "Subpages" at bounding box center [158, 140] width 30 height 8
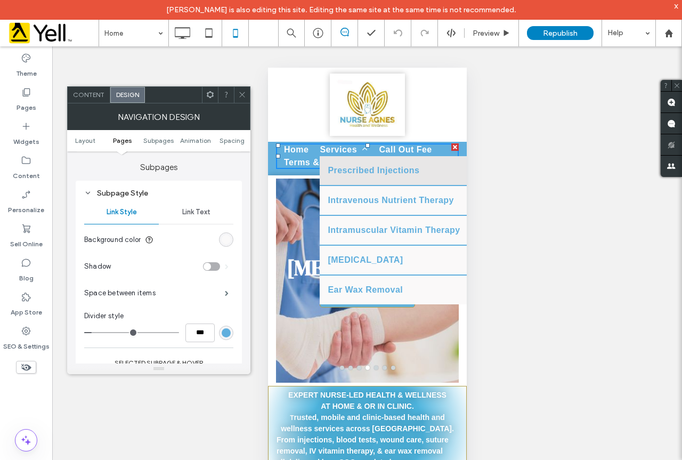
scroll to position [461, 0]
click at [123, 135] on ul "Layout Pages Subpages Animation Spacing" at bounding box center [158, 140] width 183 height 21
click at [124, 134] on ul "Layout Pages Subpages Animation Spacing" at bounding box center [158, 140] width 183 height 21
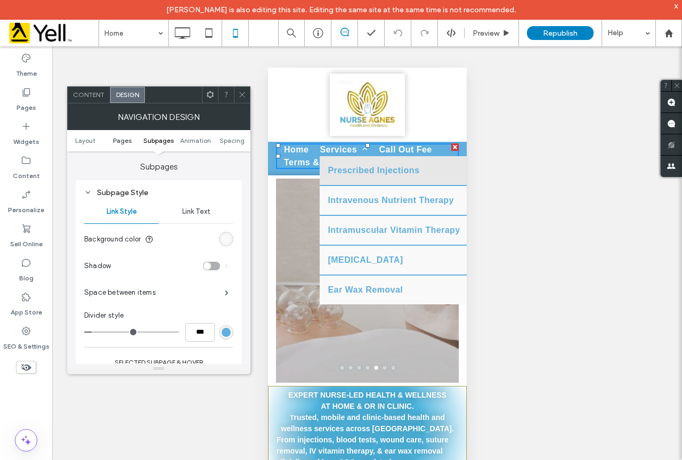
click at [121, 137] on span "Pages" at bounding box center [122, 140] width 19 height 8
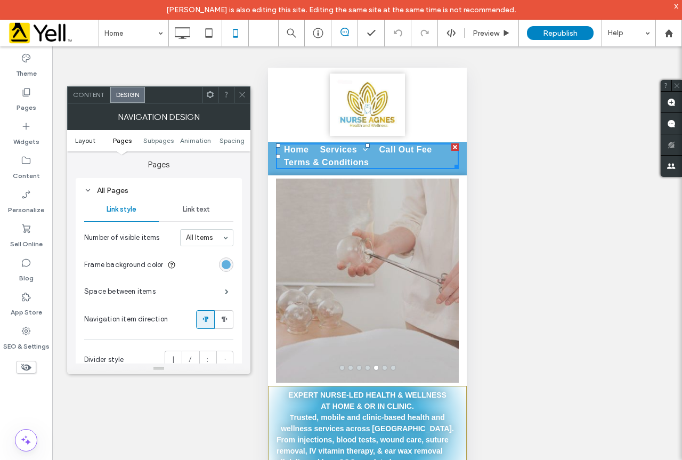
scroll to position [252, 0]
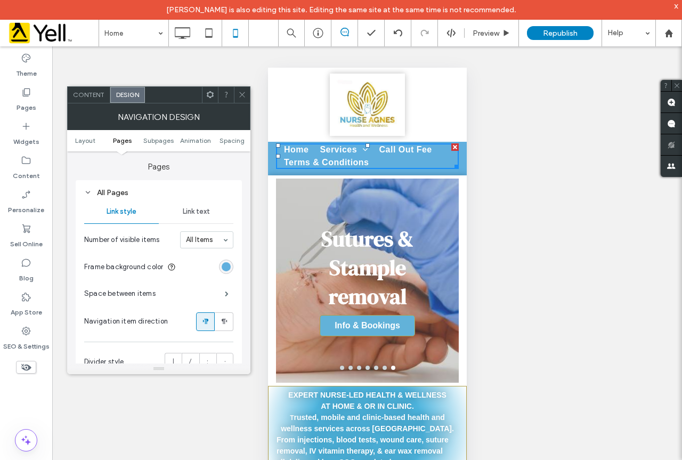
click at [92, 91] on span "Content" at bounding box center [88, 95] width 31 height 8
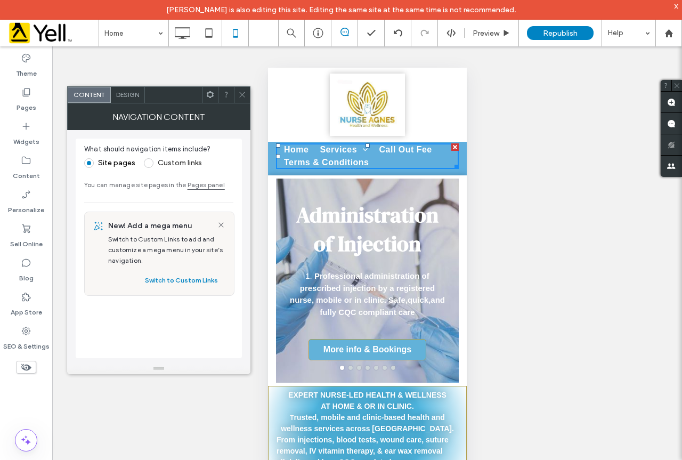
click at [148, 163] on span at bounding box center [149, 163] width 10 height 10
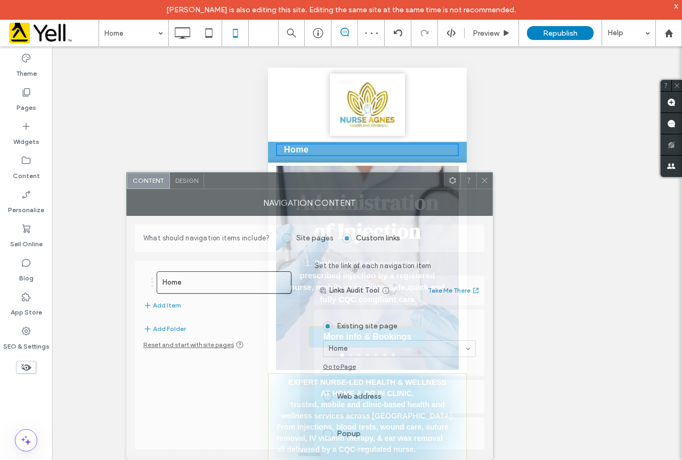
drag, startPoint x: 270, startPoint y: 105, endPoint x: 330, endPoint y: 190, distance: 103.8
click at [330, 190] on div "NAVIGATION CONTENT" at bounding box center [309, 202] width 367 height 27
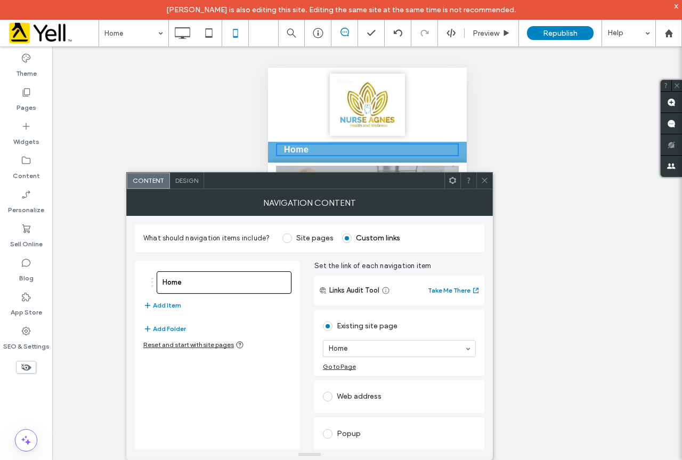
click at [290, 238] on span at bounding box center [288, 239] width 10 height 10
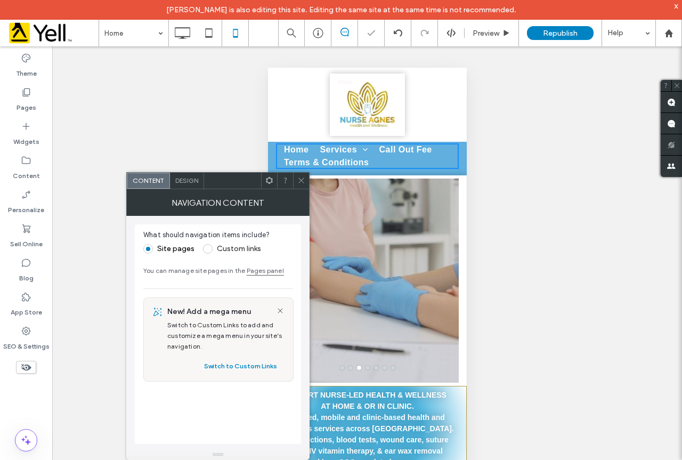
click at [184, 181] on span "Design" at bounding box center [186, 180] width 23 height 8
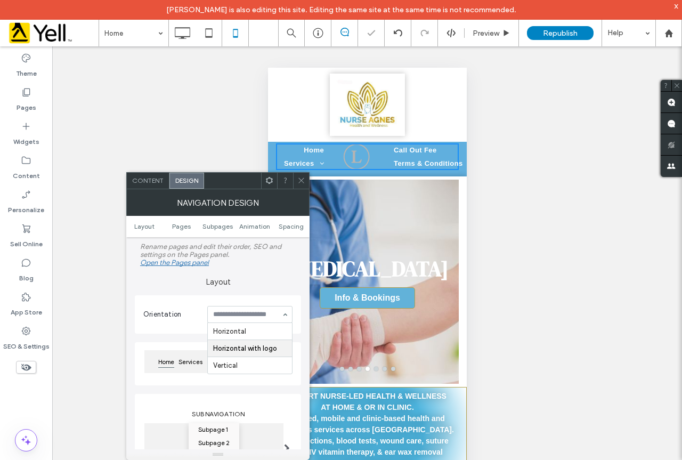
click at [247, 308] on div at bounding box center [250, 315] width 84 height 16
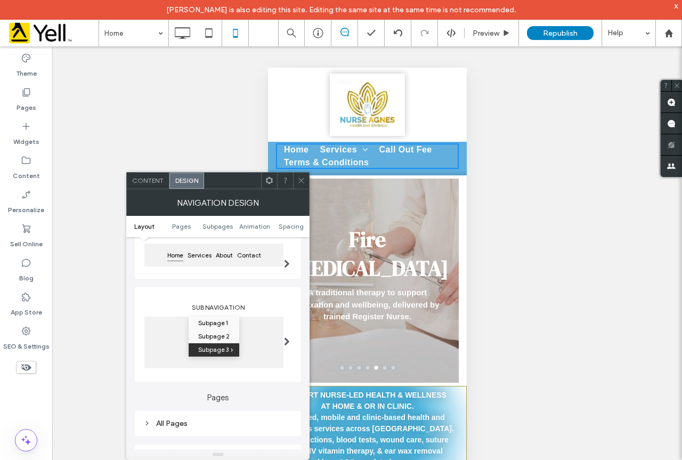
scroll to position [160, 0]
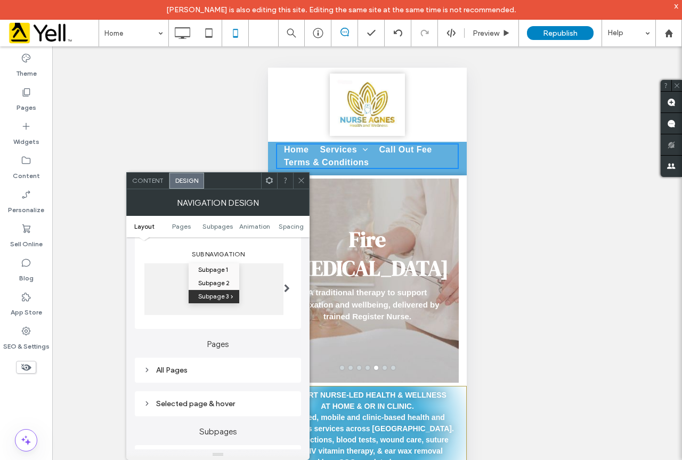
click at [286, 292] on span at bounding box center [287, 288] width 6 height 50
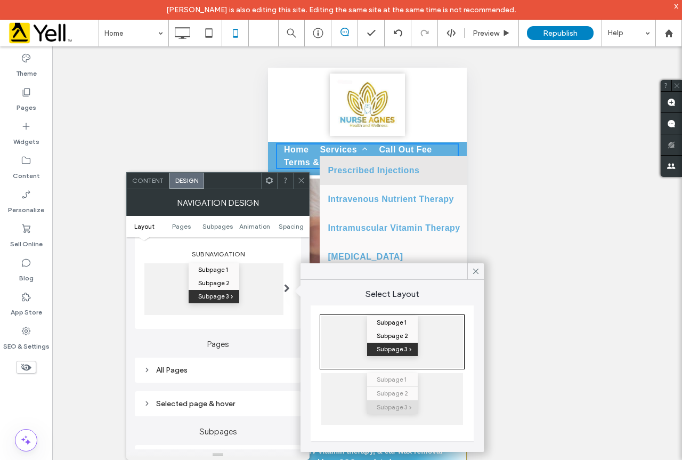
click at [139, 183] on span "Content" at bounding box center [147, 180] width 31 height 8
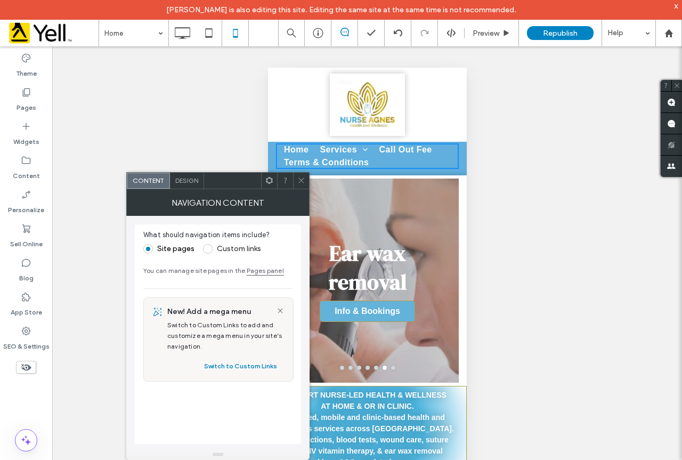
click at [297, 178] on div at bounding box center [301, 181] width 16 height 16
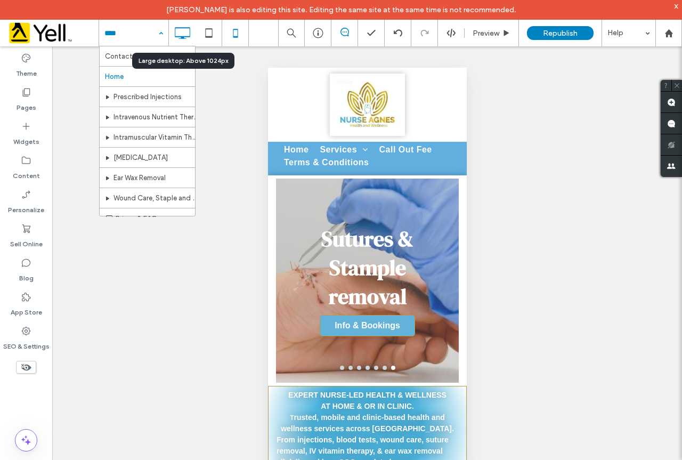
click at [179, 35] on icon at bounding box center [182, 32] width 21 height 21
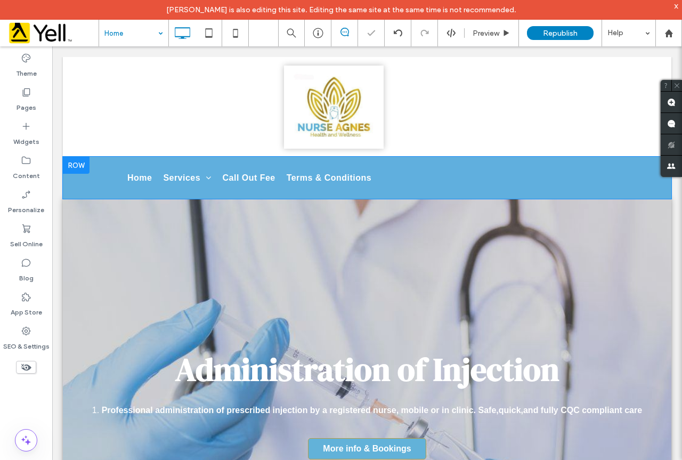
scroll to position [0, 0]
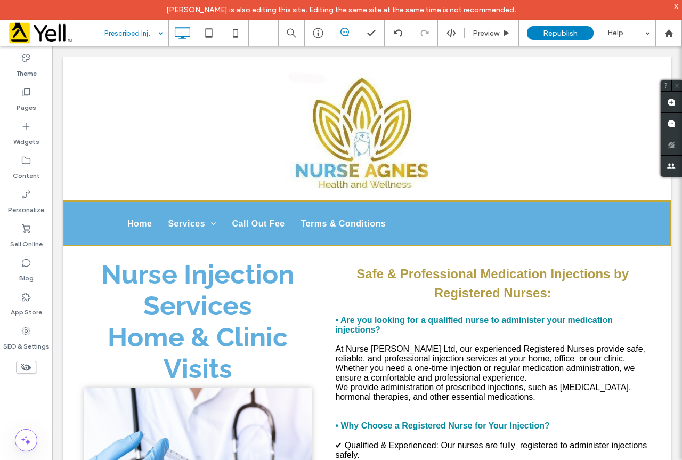
click at [125, 30] on input at bounding box center [131, 33] width 53 height 27
click at [240, 33] on icon at bounding box center [235, 32] width 21 height 21
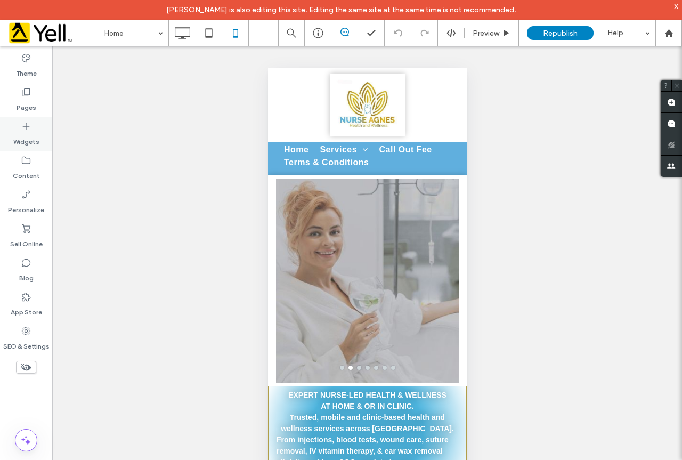
click at [31, 129] on div "Widgets" at bounding box center [26, 134] width 52 height 34
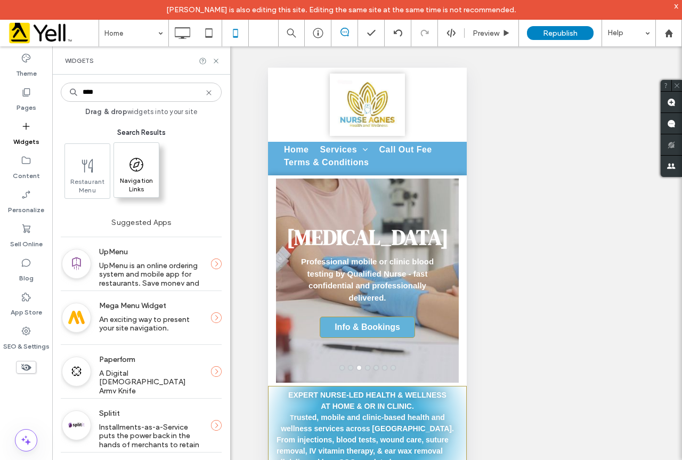
type input "****"
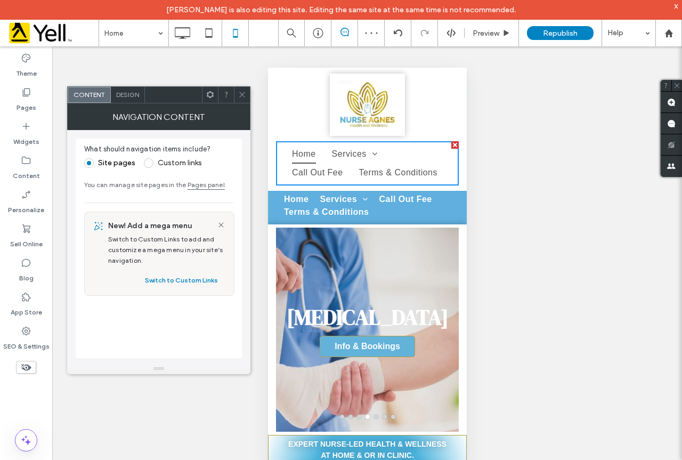
click at [126, 102] on div "Design" at bounding box center [128, 95] width 34 height 16
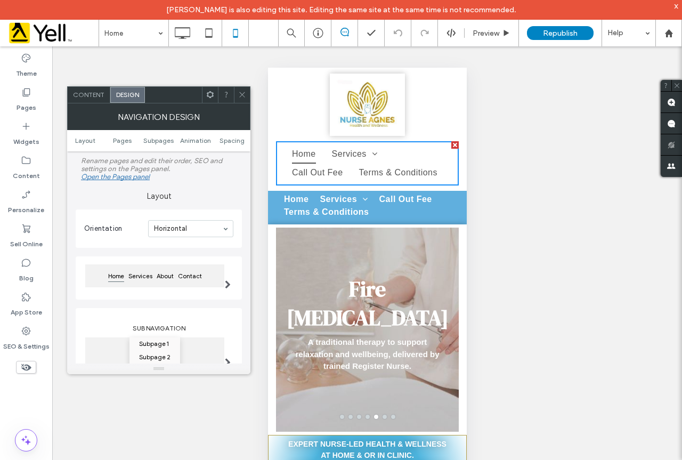
click at [230, 197] on label "Layout" at bounding box center [159, 191] width 166 height 20
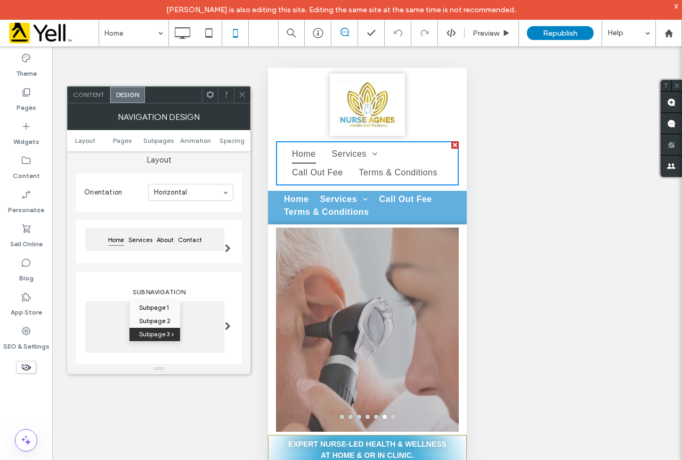
scroll to position [53, 0]
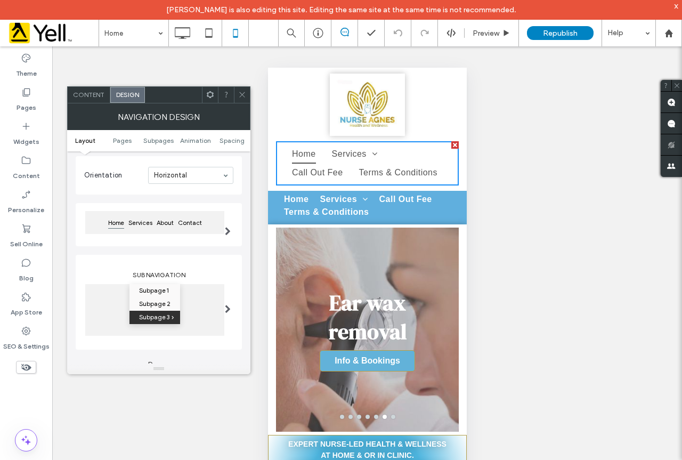
click at [224, 229] on div at bounding box center [228, 224] width 22 height 49
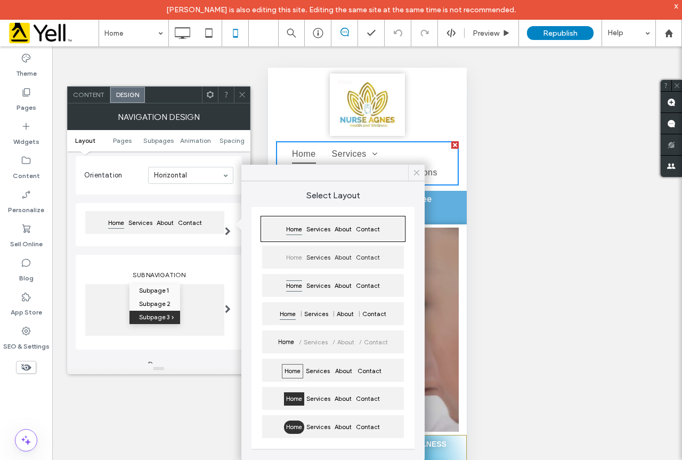
click at [415, 175] on icon at bounding box center [417, 173] width 10 height 10
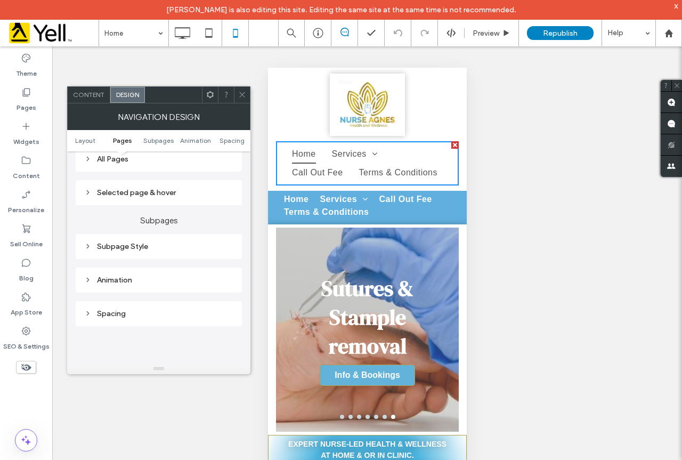
scroll to position [267, 0]
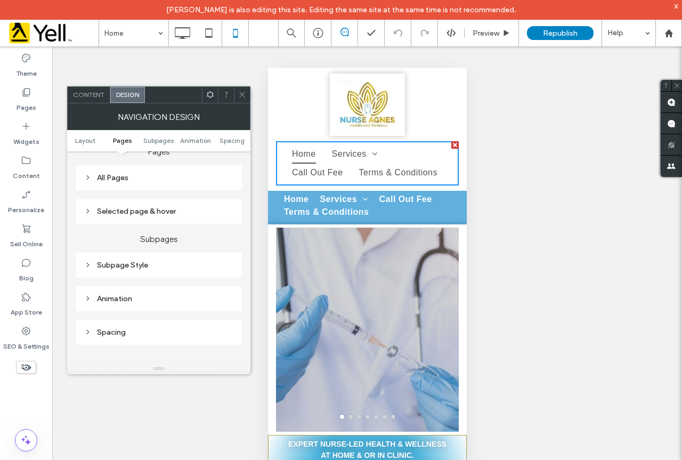
click at [87, 214] on icon at bounding box center [87, 210] width 7 height 7
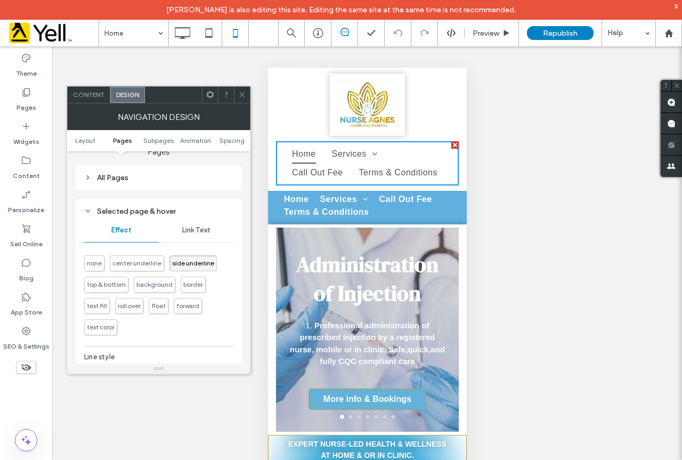
click at [240, 94] on icon at bounding box center [242, 95] width 8 height 8
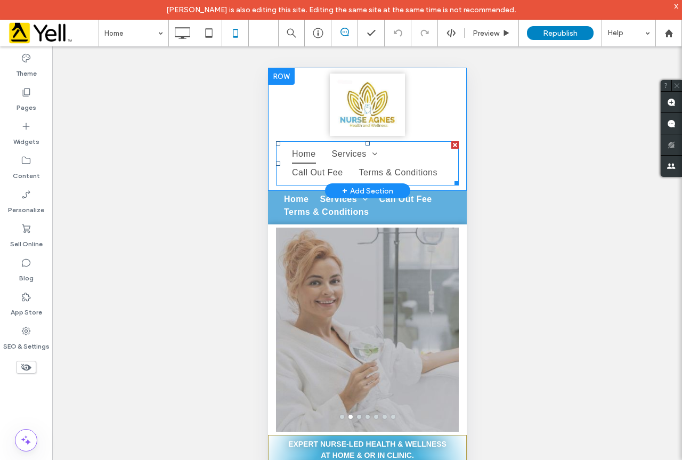
click at [451, 147] on div at bounding box center [454, 144] width 7 height 7
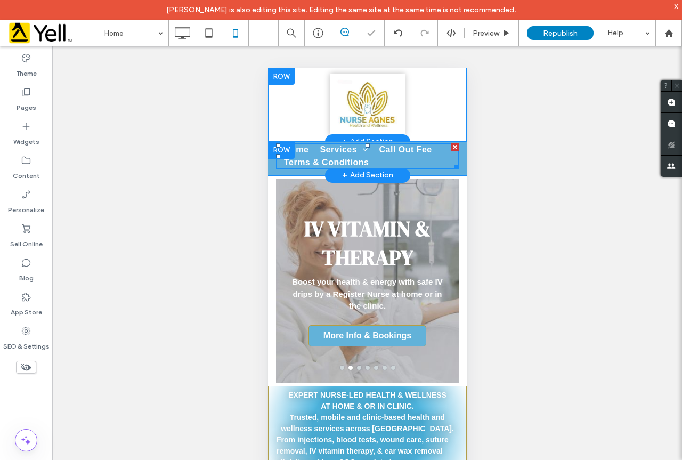
click at [304, 159] on span "Terms & Conditions" at bounding box center [326, 162] width 85 height 13
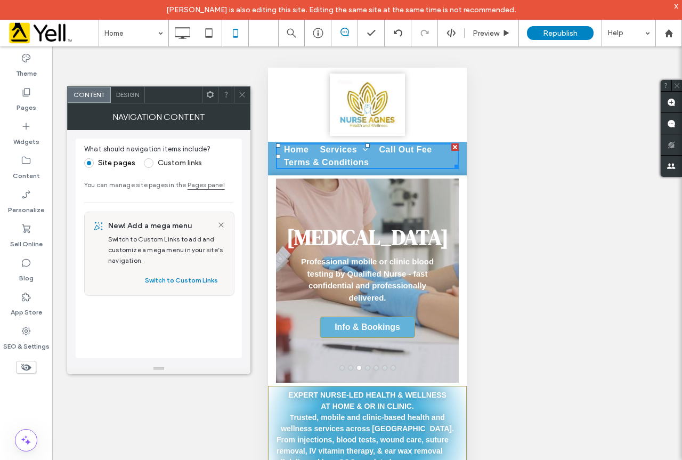
click at [244, 95] on icon at bounding box center [242, 95] width 8 height 8
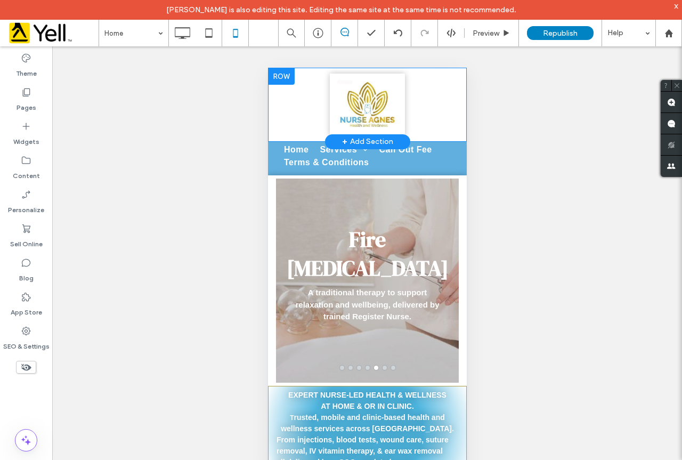
click at [294, 114] on div "Click To Paste" at bounding box center [367, 105] width 199 height 63
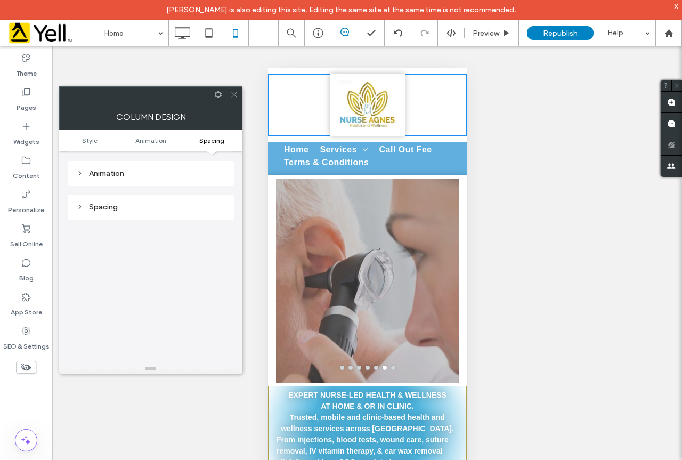
scroll to position [250, 0]
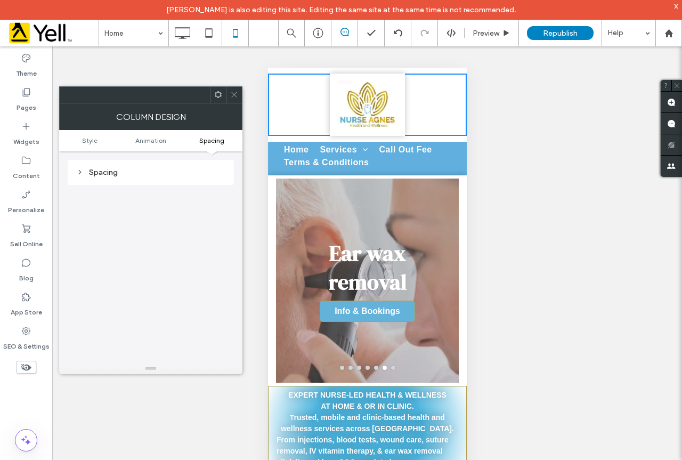
click at [235, 94] on icon at bounding box center [234, 95] width 8 height 8
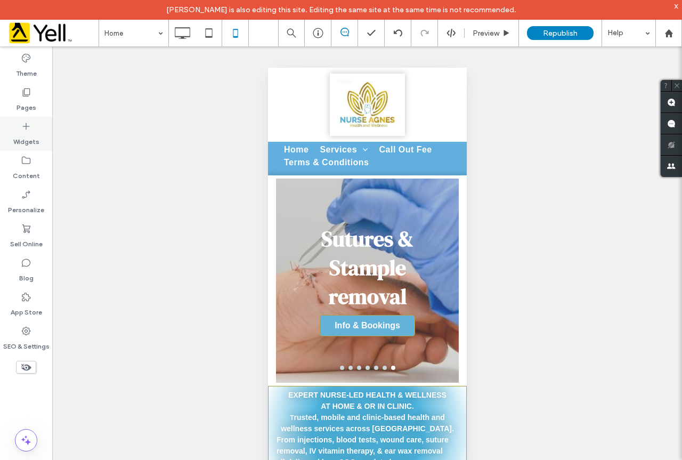
click at [28, 133] on label "Widgets" at bounding box center [26, 139] width 26 height 15
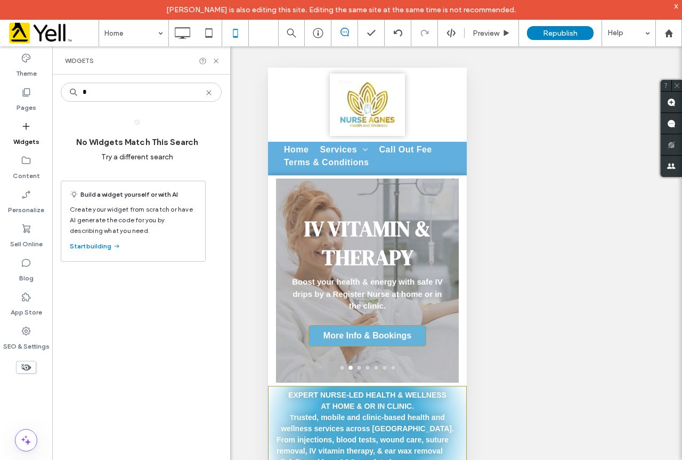
type input "*"
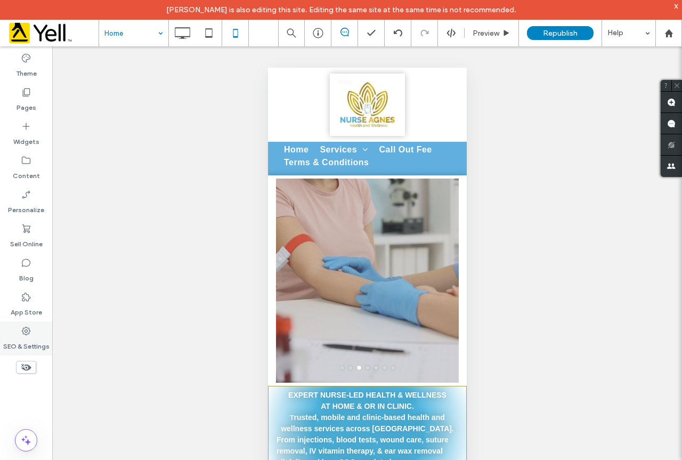
click at [34, 332] on div "SEO & Settings" at bounding box center [26, 339] width 52 height 34
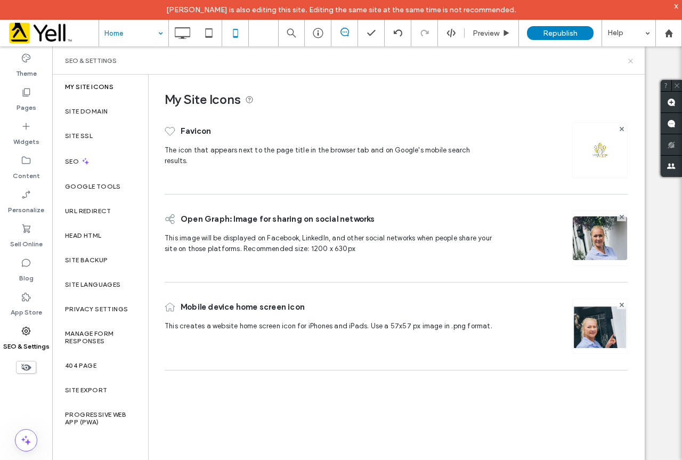
click at [630, 60] on use at bounding box center [631, 61] width 4 height 4
